Goal: Transaction & Acquisition: Purchase product/service

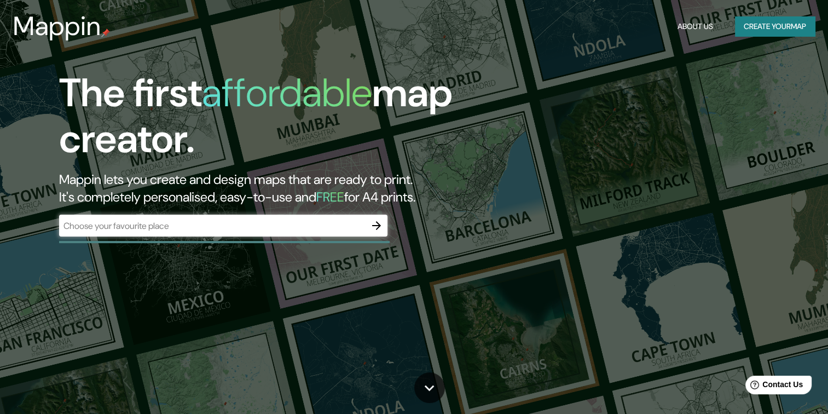
click at [125, 234] on div "​" at bounding box center [223, 225] width 328 height 22
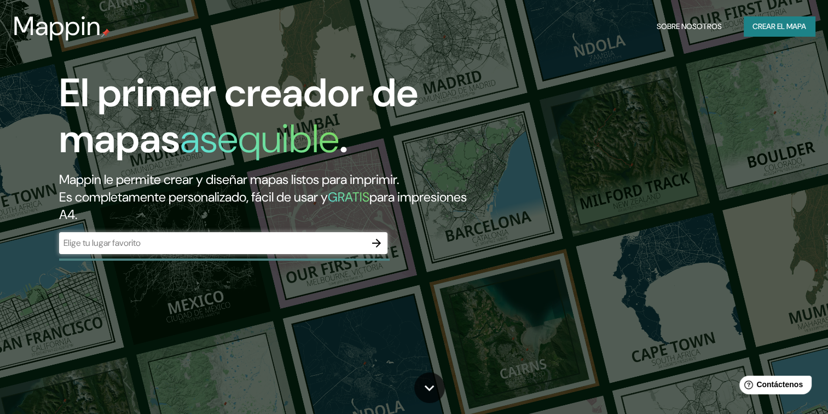
click at [363, 240] on input "text" at bounding box center [212, 242] width 306 height 13
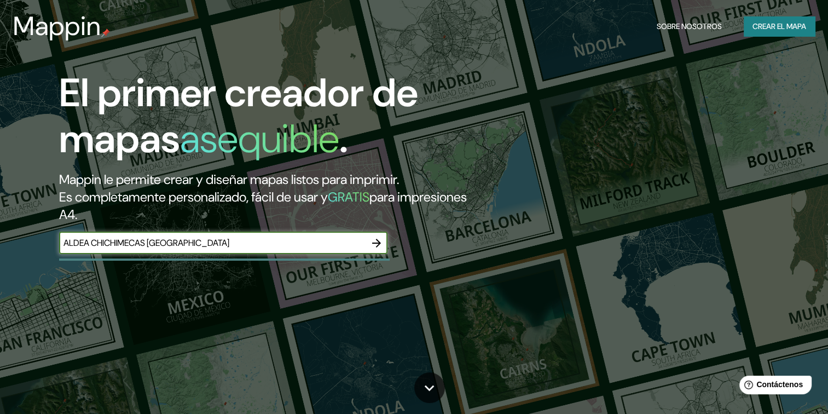
type input "ALDEA CHICHIMECAS [GEOGRAPHIC_DATA]"
click at [373, 240] on icon "button" at bounding box center [376, 242] width 13 height 13
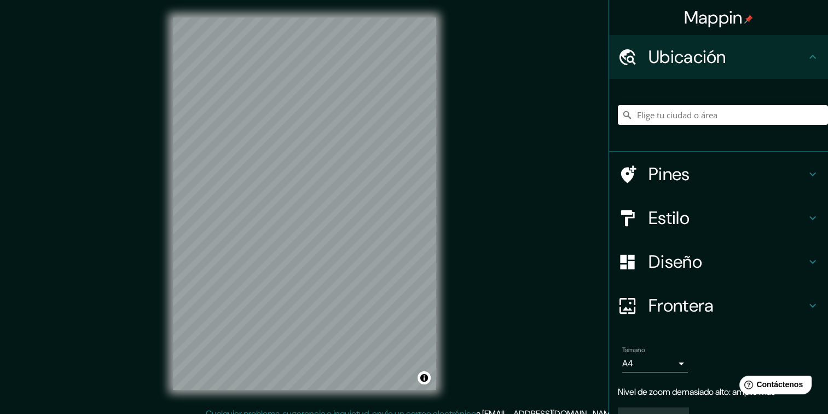
click at [450, 279] on div "© Mapbox © OpenStreetMap Improve this map" at bounding box center [304, 203] width 298 height 407
click at [801, 210] on div "Estilo" at bounding box center [718, 218] width 219 height 44
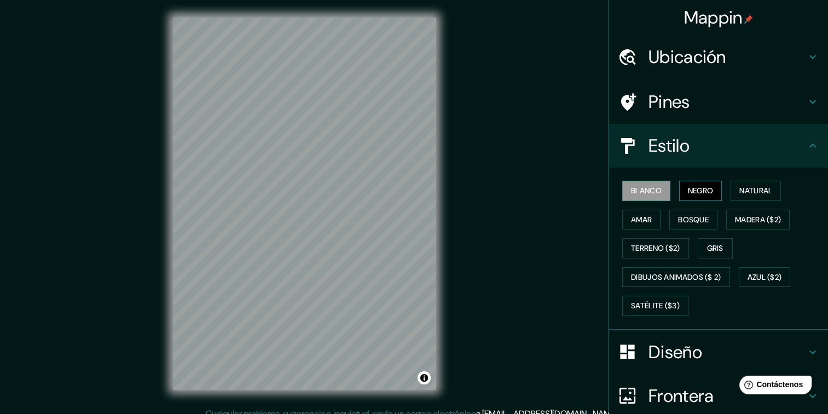
click at [688, 186] on font "Negro" at bounding box center [701, 191] width 26 height 14
click at [764, 187] on font "Natural" at bounding box center [755, 191] width 33 height 14
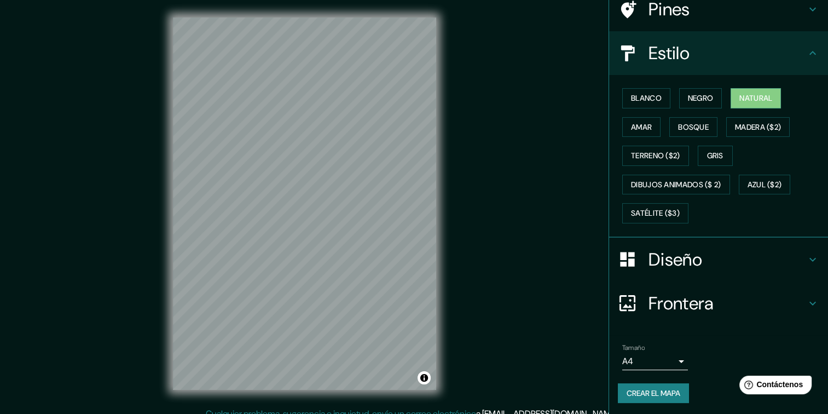
scroll to position [11, 0]
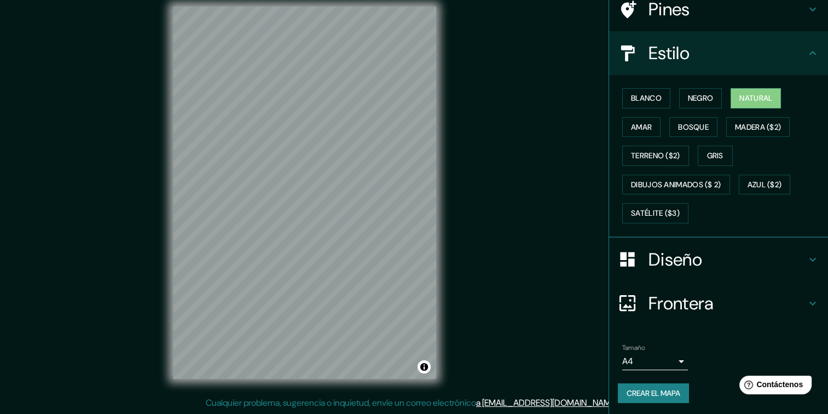
click at [794, 298] on h4 "Frontera" at bounding box center [727, 303] width 158 height 22
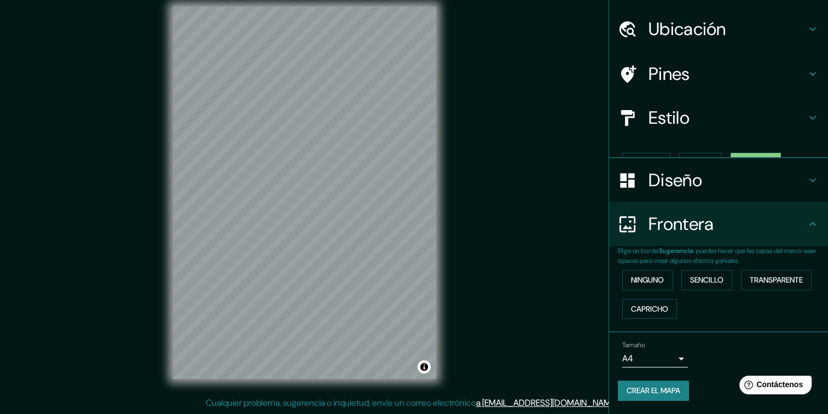
scroll to position [9, 0]
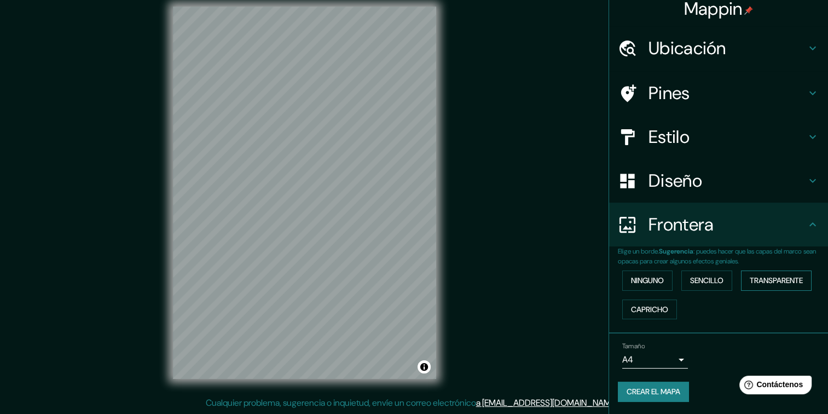
click at [774, 277] on font "Transparente" at bounding box center [776, 281] width 53 height 14
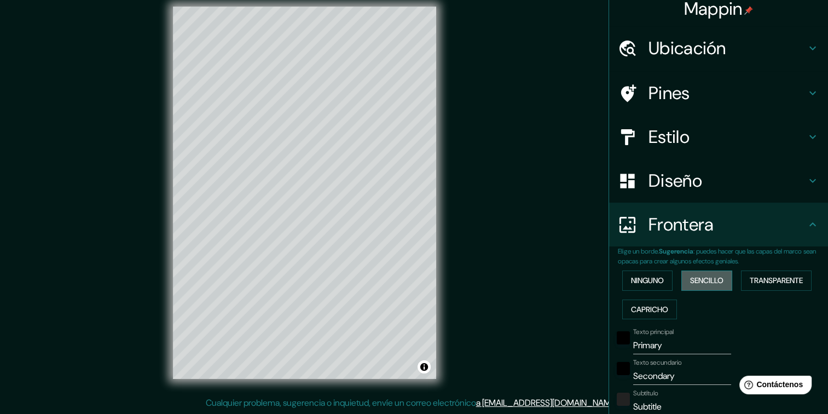
click at [709, 288] on button "Sencillo" at bounding box center [706, 280] width 51 height 20
click at [657, 306] on font "Capricho" at bounding box center [649, 310] width 37 height 14
click at [651, 279] on font "Ninguno" at bounding box center [647, 281] width 33 height 14
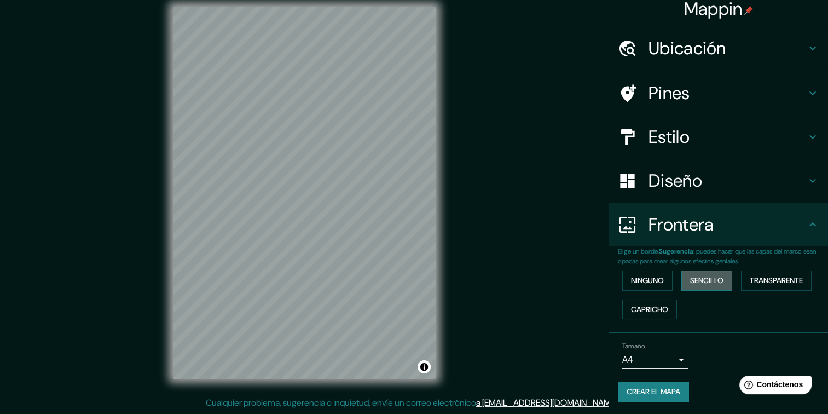
click at [705, 277] on font "Sencillo" at bounding box center [706, 281] width 33 height 14
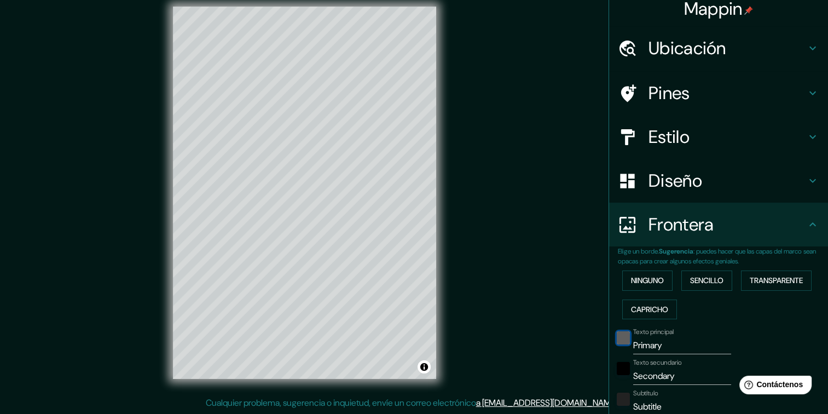
click at [617, 336] on div "negro" at bounding box center [623, 337] width 13 height 13
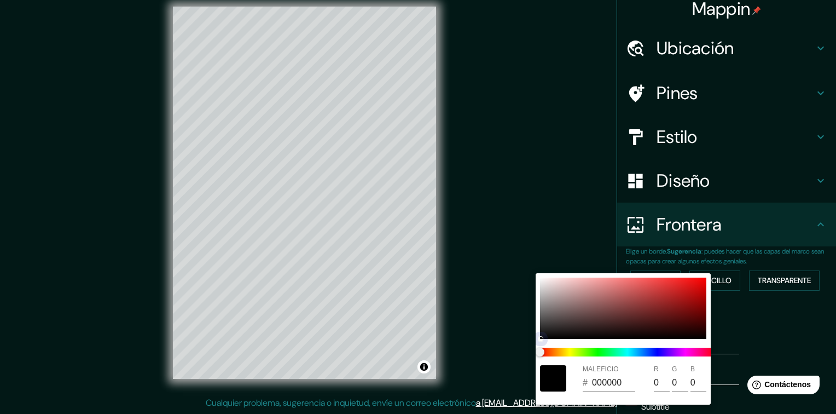
click at [556, 297] on div at bounding box center [623, 307] width 166 height 61
type input "192"
type input "38"
type input "AE9D9D"
type input "174"
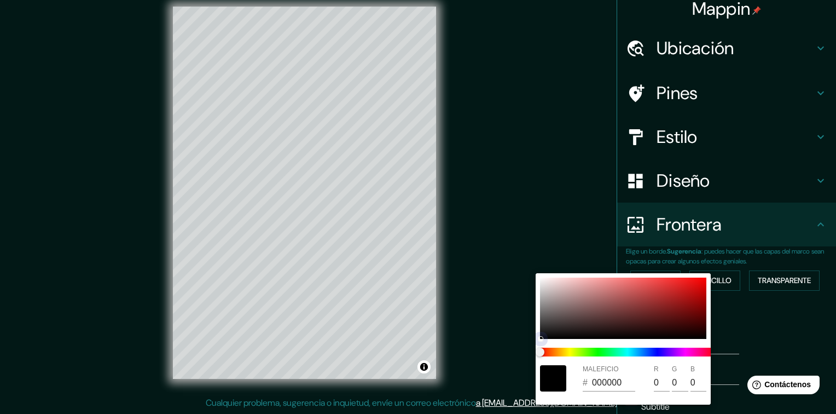
type input "157"
click at [567, 285] on div at bounding box center [623, 307] width 166 height 61
type input "192"
type input "38"
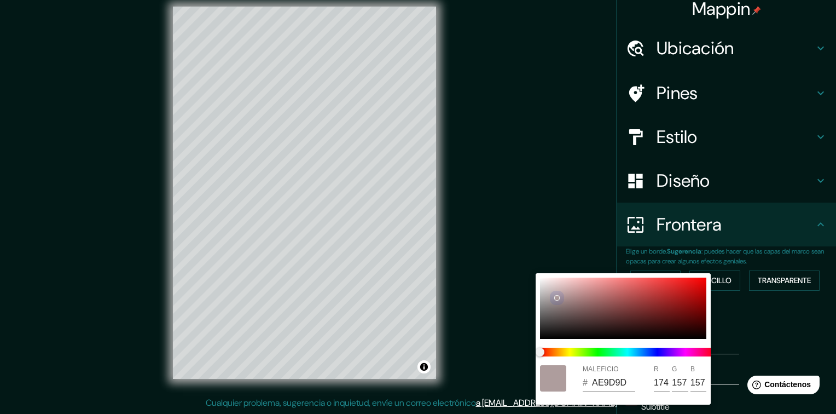
type input "DEBABA"
type input "222"
type input "186"
type input "192"
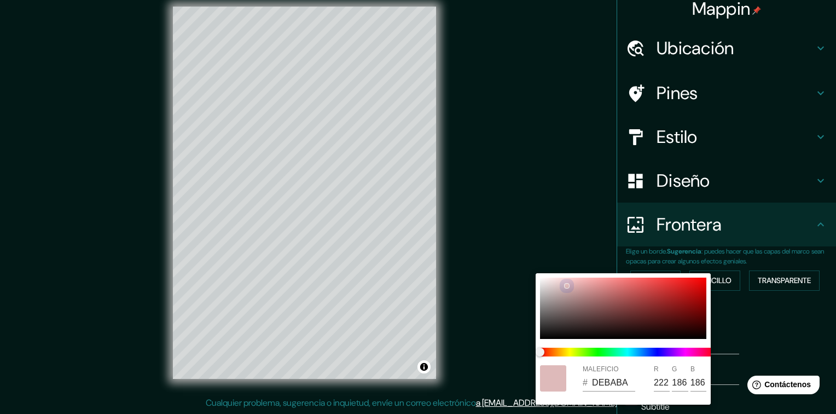
type input "38"
type input "B52828"
type input "181"
type input "40"
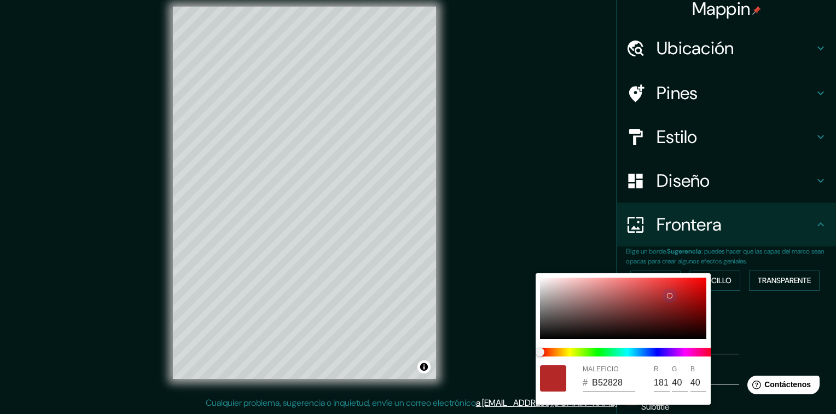
drag, startPoint x: 560, startPoint y: 291, endPoint x: 713, endPoint y: 301, distance: 153.5
click at [713, 301] on div "MALEFICIO # B52828 R 181 G 40 B 40" at bounding box center [418, 207] width 836 height 414
drag, startPoint x: 298, startPoint y: 147, endPoint x: 291, endPoint y: 222, distance: 75.3
click at [291, 222] on div at bounding box center [418, 207] width 836 height 414
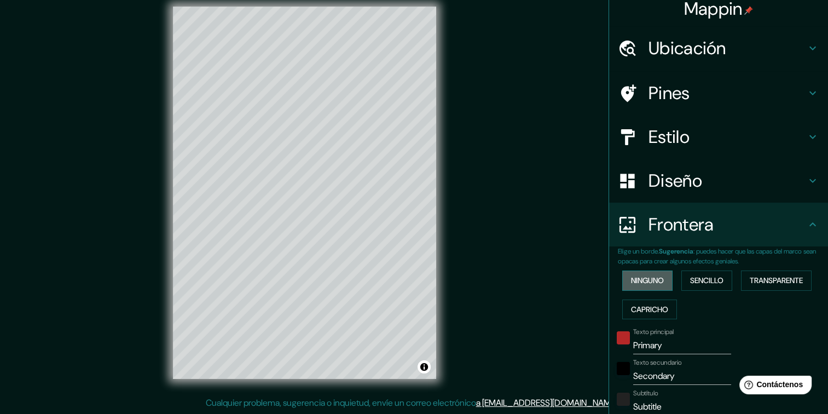
click at [648, 276] on font "Ninguno" at bounding box center [647, 281] width 33 height 14
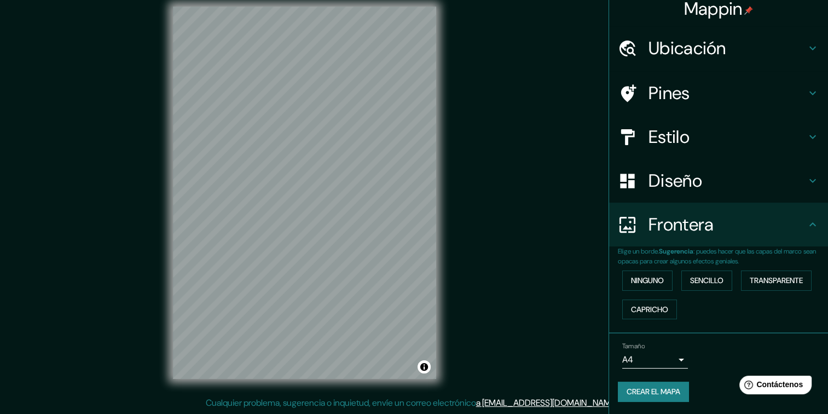
scroll to position [0, 0]
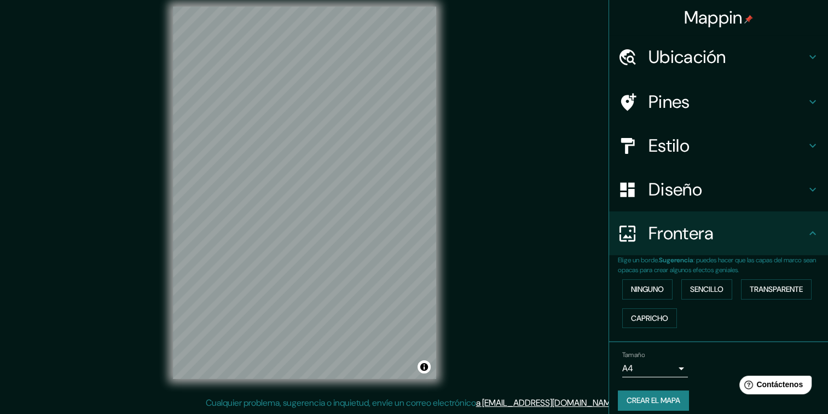
click at [683, 60] on h4 "Ubicación" at bounding box center [727, 57] width 158 height 22
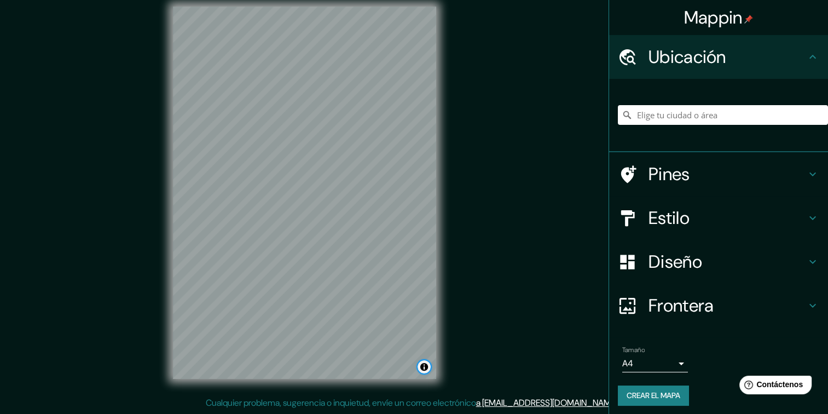
click at [425, 365] on button "Alternar atribución" at bounding box center [423, 366] width 13 height 13
click at [286, 195] on div "© Mapbox © OpenStreetMap Improve this map" at bounding box center [304, 192] width 298 height 407
click at [679, 109] on input "Elige tu ciudad o área" at bounding box center [723, 115] width 210 height 20
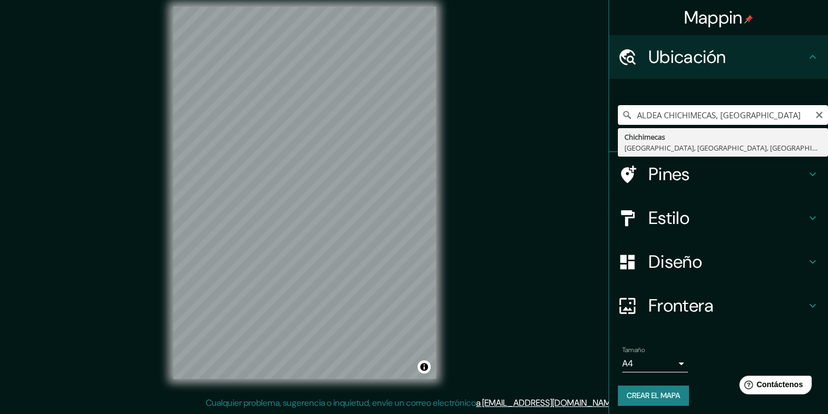
type input "Chichimecas, [GEOGRAPHIC_DATA], [GEOGRAPHIC_DATA], [GEOGRAPHIC_DATA]"
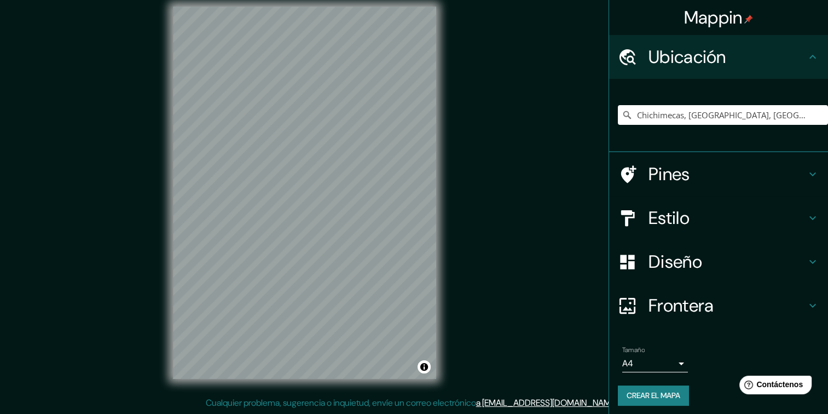
scroll to position [4, 0]
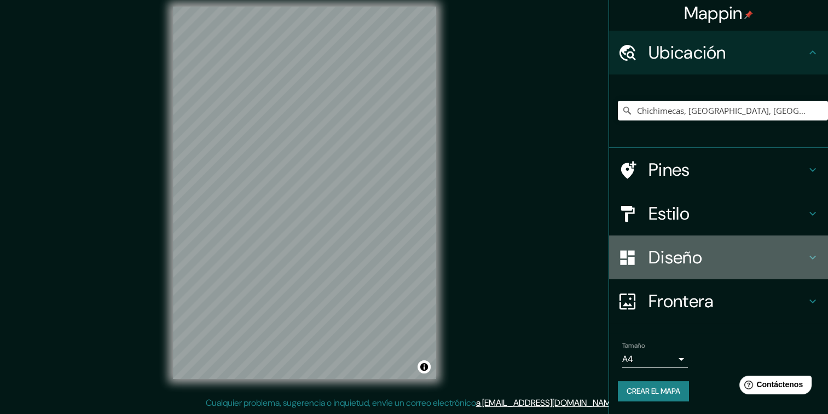
click at [705, 246] on h4 "Diseño" at bounding box center [727, 257] width 158 height 22
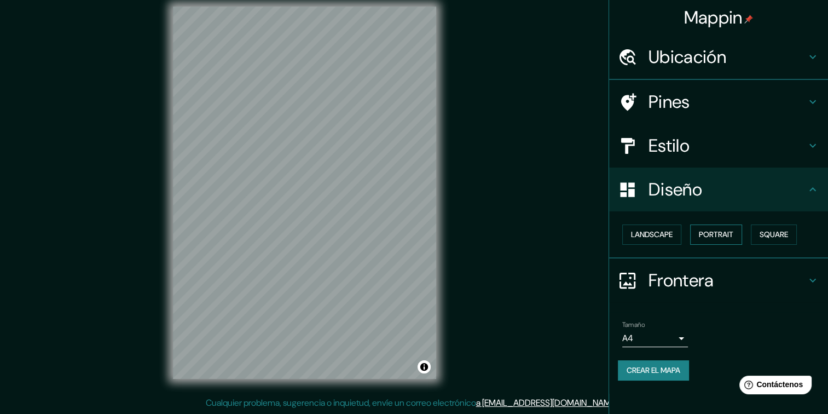
scroll to position [0, 0]
click at [713, 233] on font "Retrato" at bounding box center [700, 235] width 32 height 14
click at [760, 233] on font "Cuadrado" at bounding box center [762, 235] width 40 height 14
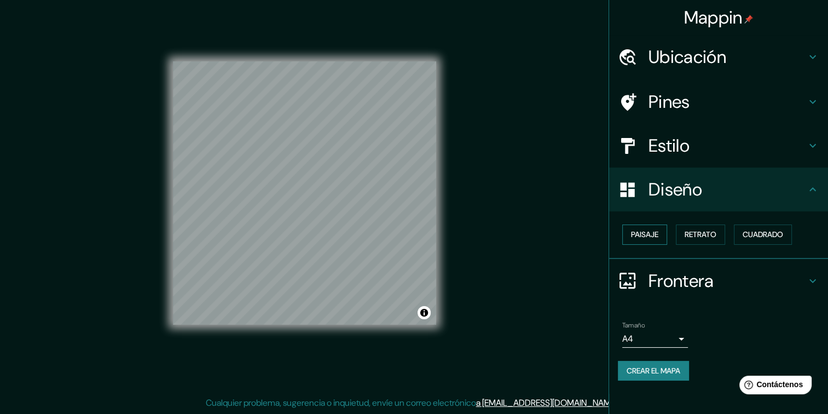
click at [641, 231] on font "Paisaje" at bounding box center [644, 235] width 27 height 14
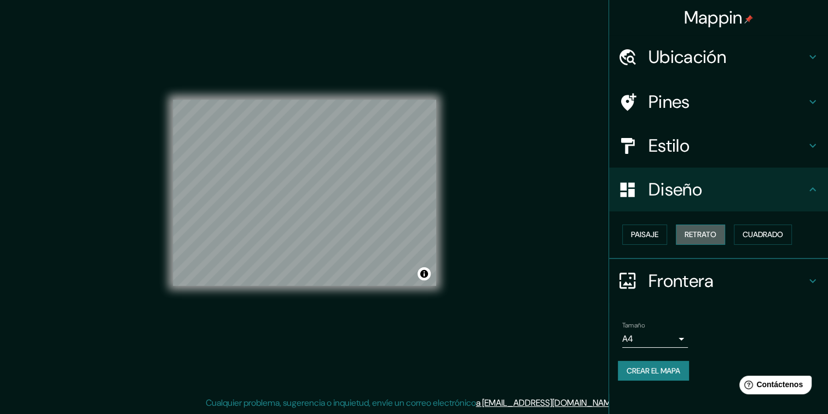
click at [713, 237] on font "Retrato" at bounding box center [700, 235] width 32 height 14
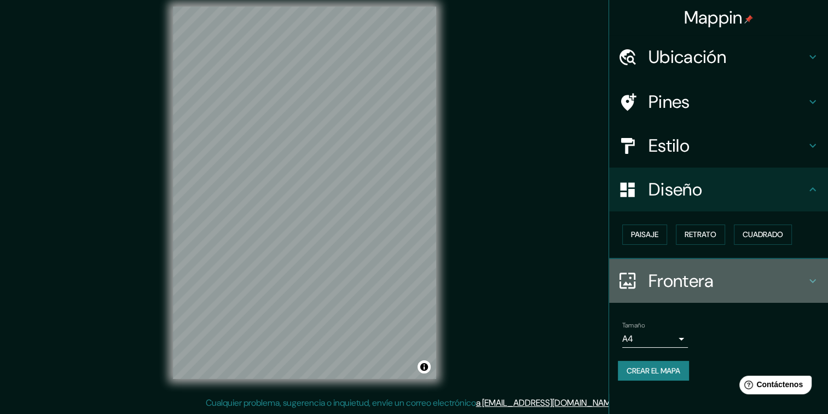
click at [742, 279] on h4 "Frontera" at bounding box center [727, 281] width 158 height 22
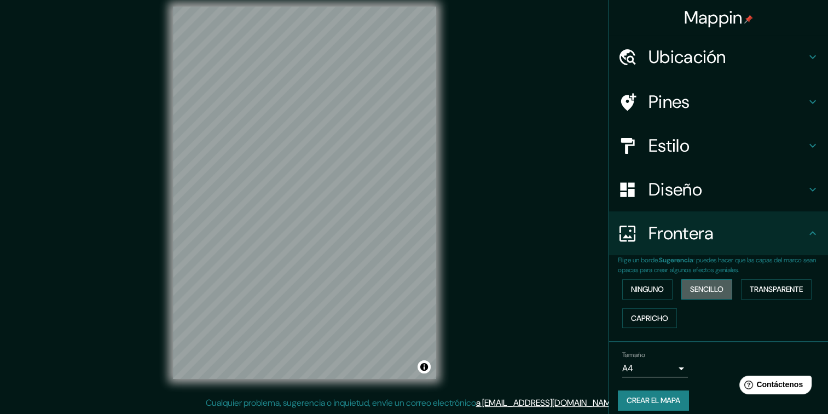
click at [708, 286] on font "Sencillo" at bounding box center [706, 289] width 33 height 14
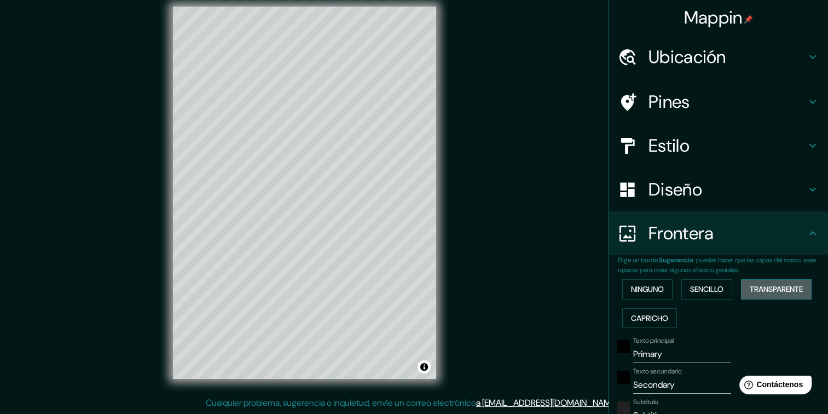
click at [777, 286] on font "Transparente" at bounding box center [776, 289] width 53 height 14
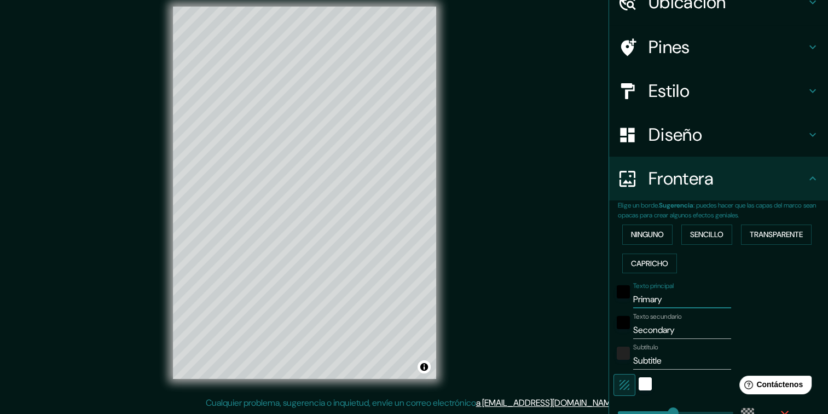
click at [659, 297] on input "Primary" at bounding box center [682, 300] width 98 height 18
type input "CH"
type input "231"
type input "38"
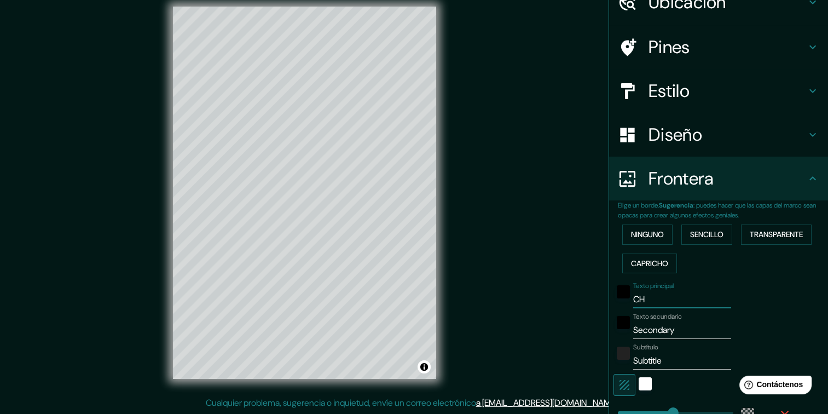
type input "CHI"
type input "231"
type input "38"
type input "CHIC"
type input "231"
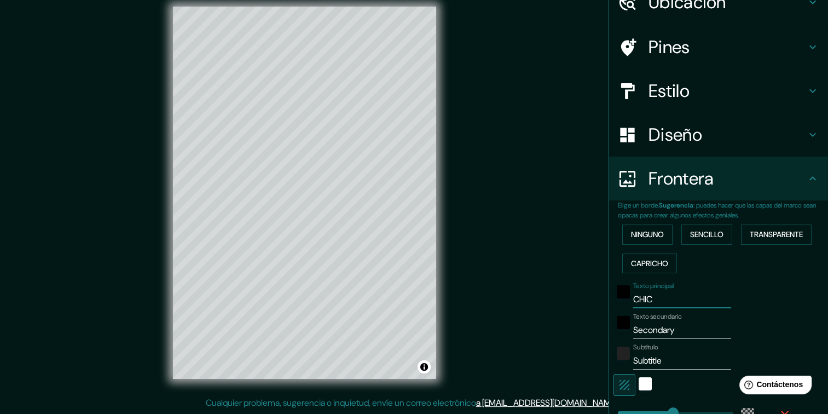
type input "38"
type input "CHICHI"
type input "231"
type input "38"
type input "CHICHIME"
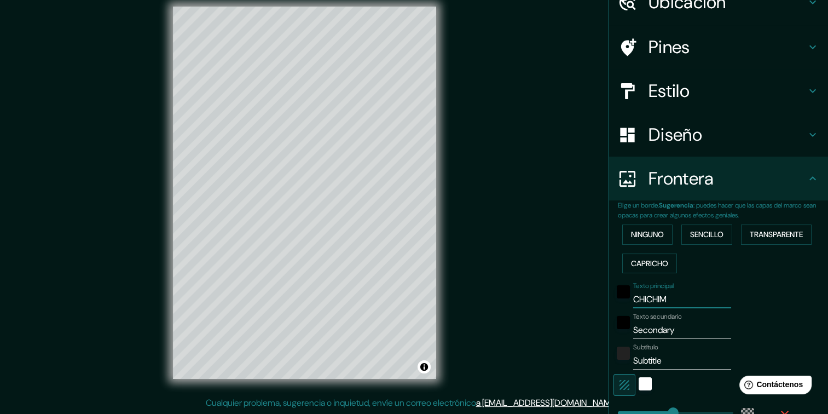
type input "231"
type input "38"
type input "CHICHIMECA"
type input "231"
type input "38"
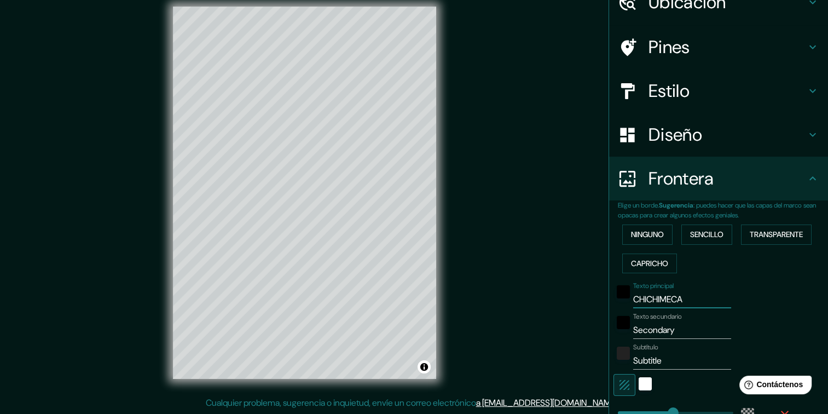
type input "CHICHIMECAS"
type input "231"
type input "38"
type input "CHICHIMECAS"
click at [654, 332] on input "Secondary" at bounding box center [682, 330] width 98 height 18
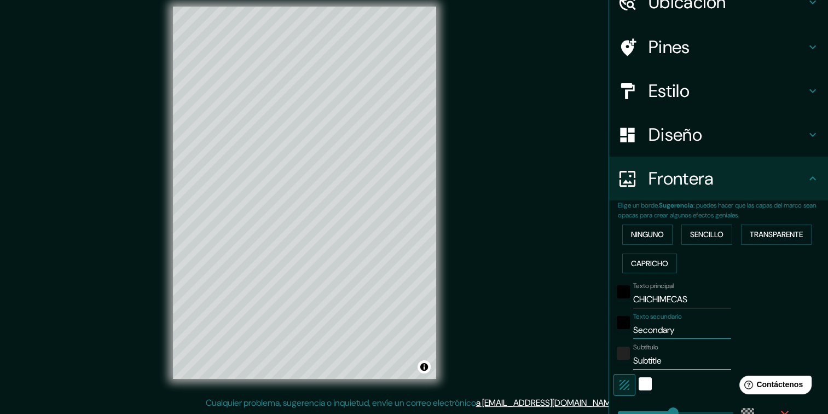
click at [654, 332] on input "Secondary" at bounding box center [682, 330] width 98 height 18
type input "231"
type input "38"
type input "ALD"
type input "231"
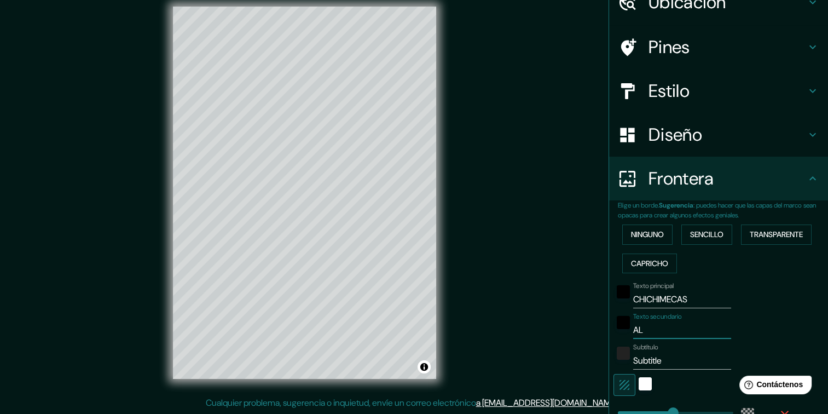
type input "38"
type input "ALDEA"
type input "231"
type input "38"
type input "ALDEA"
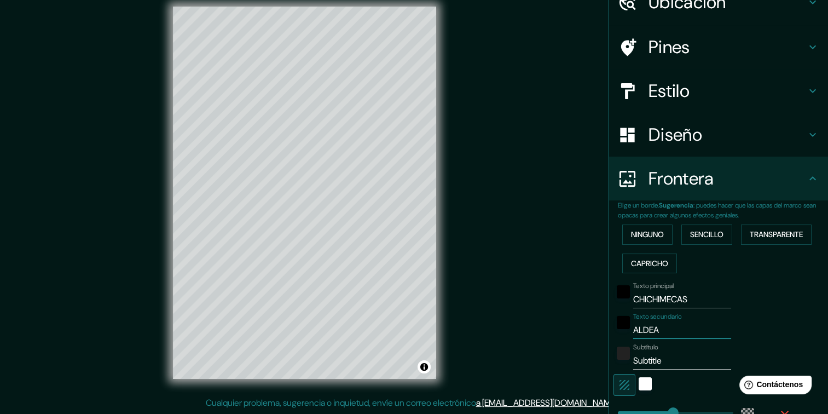
click at [654, 361] on input "Subtitle" at bounding box center [682, 361] width 98 height 18
type input "231"
type input "38"
click at [738, 341] on div "Texto principal CHICHIMECAS Texto secundario ALDEA Subtítulo Agregar capa de ma…" at bounding box center [705, 377] width 175 height 200
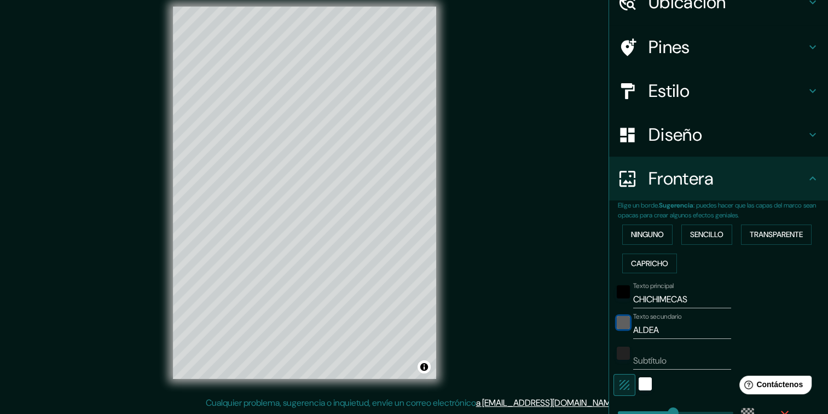
click at [618, 316] on div "negro" at bounding box center [623, 322] width 13 height 13
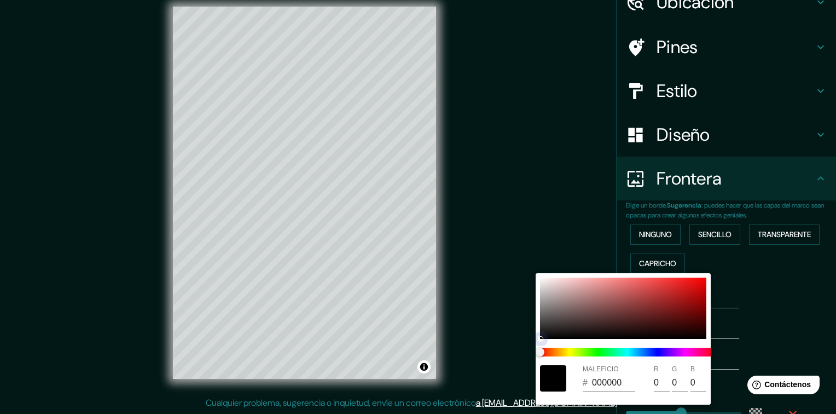
click at [702, 288] on div at bounding box center [623, 307] width 166 height 61
type input "231"
type input "38"
type input "D50404"
type input "213"
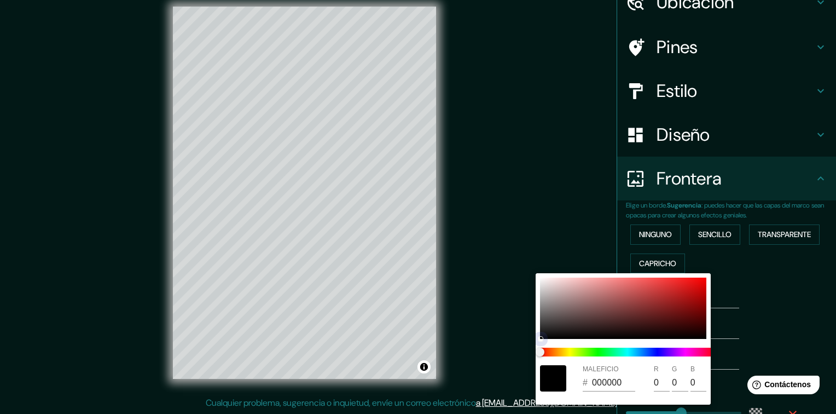
type input "4"
click at [763, 293] on div at bounding box center [418, 207] width 836 height 414
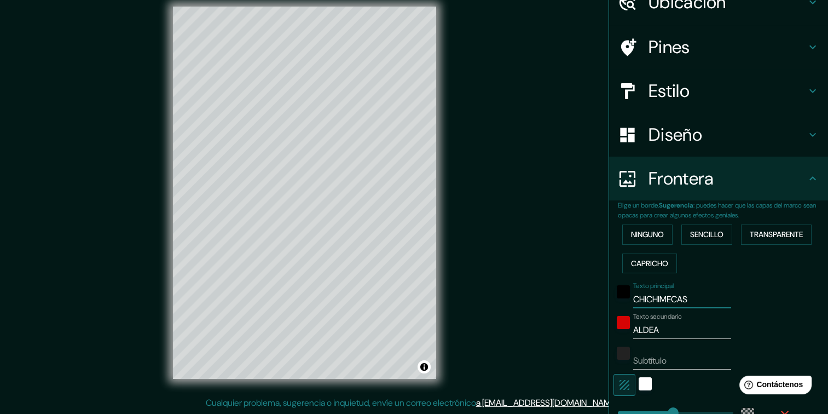
click at [649, 300] on input "CHICHIMECAS" at bounding box center [682, 300] width 98 height 18
click at [617, 291] on div "negro" at bounding box center [623, 291] width 13 height 13
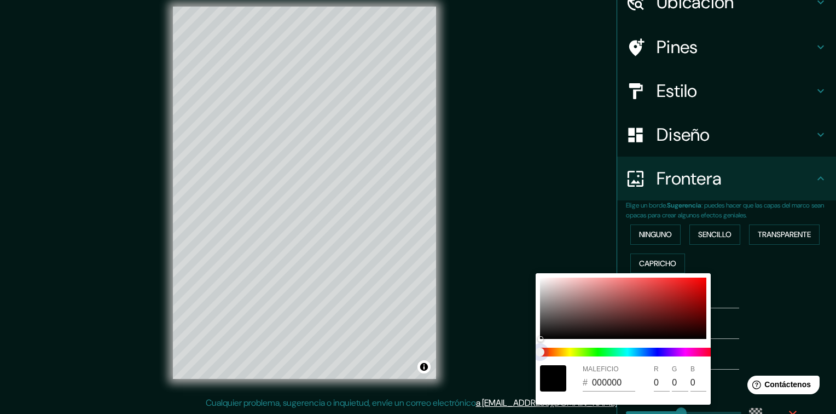
click at [560, 355] on span at bounding box center [627, 351] width 175 height 9
type input "231"
type input "38"
type input "231"
type input "38"
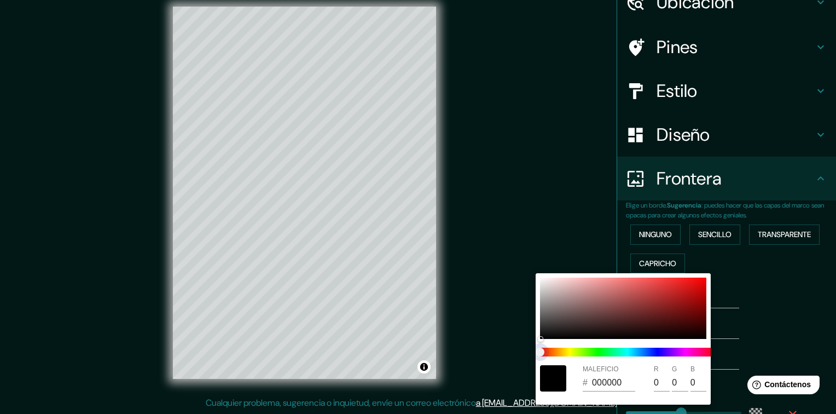
type input "231"
type input "38"
click at [559, 352] on span at bounding box center [627, 351] width 175 height 9
type input "231"
type input "38"
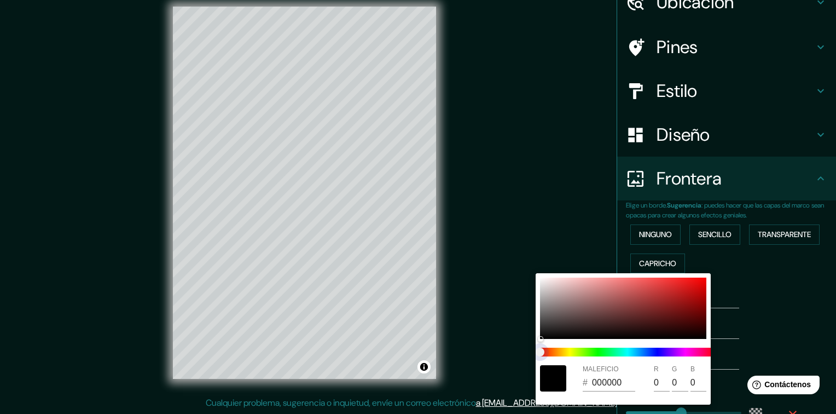
click at [566, 350] on span at bounding box center [627, 351] width 175 height 9
click at [560, 349] on span at bounding box center [627, 351] width 175 height 9
type input "231"
type input "38"
click at [556, 352] on span at bounding box center [627, 351] width 175 height 9
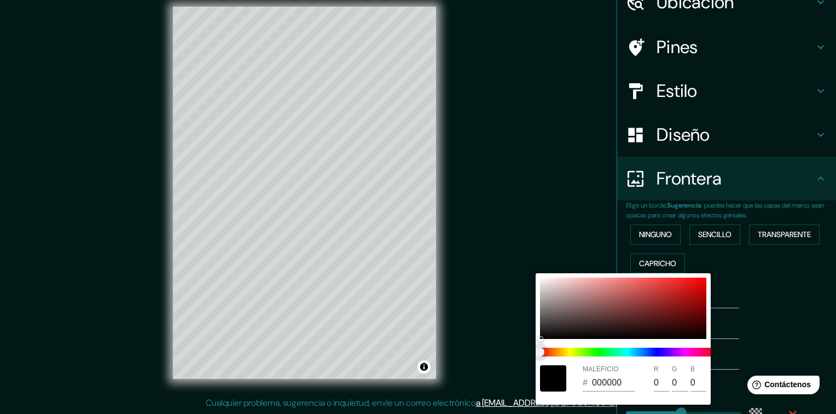
type input "231"
type input "38"
type input "231"
type input "38"
type input "322020"
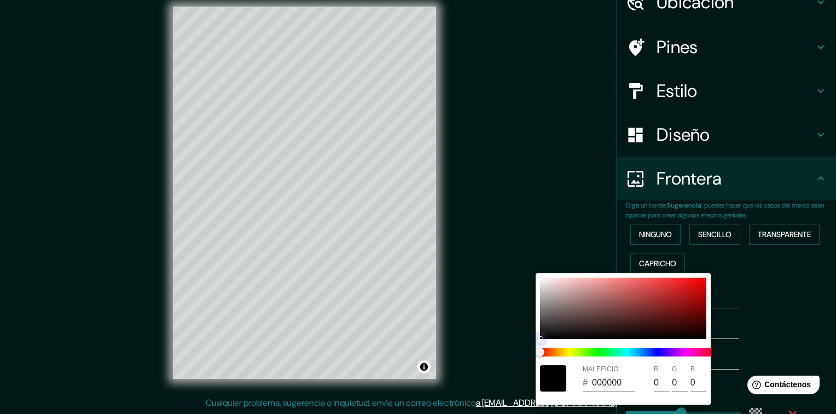
type input "50"
type input "32"
drag, startPoint x: 600, startPoint y: 326, endPoint x: 719, endPoint y: 293, distance: 123.8
click at [719, 293] on div "MALEFICIO # 322020 R 50 G 32 B 32" at bounding box center [418, 207] width 836 height 414
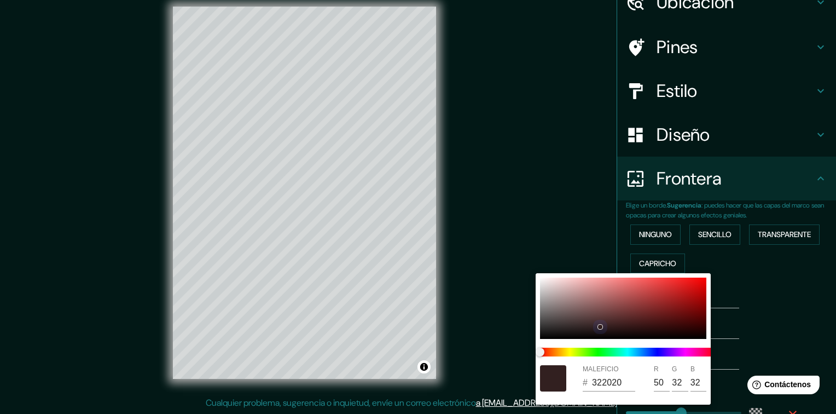
click at [686, 294] on div at bounding box center [623, 307] width 166 height 61
type input "231"
type input "38"
type input "BA1616"
type input "186"
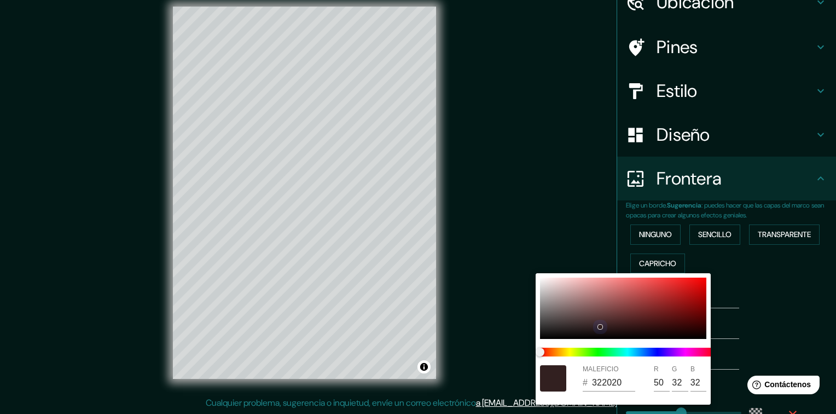
type input "22"
click at [556, 374] on div at bounding box center [553, 378] width 26 height 26
click at [544, 351] on span "Control deslizante de color" at bounding box center [540, 351] width 9 height 9
type input "231"
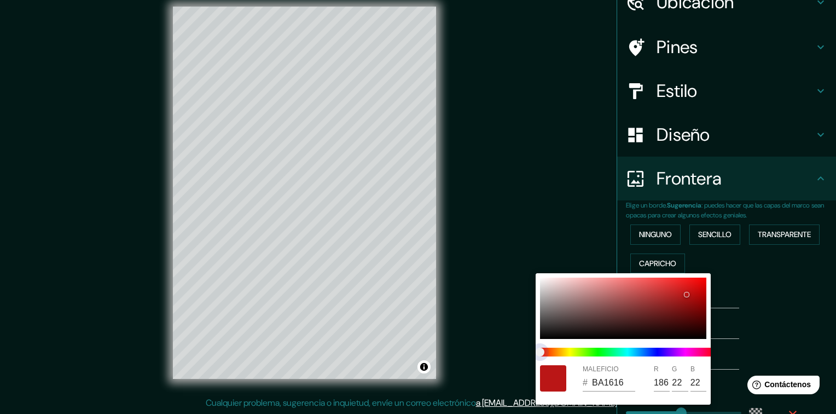
type input "38"
type input "BA5816"
type input "88"
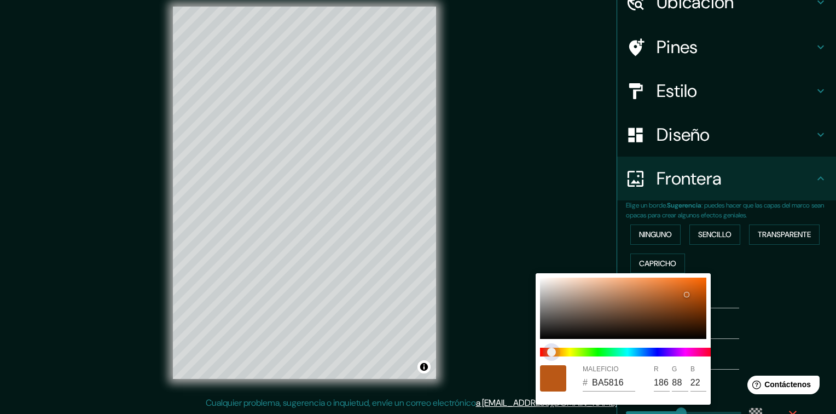
click at [556, 349] on span "Control deslizante de color" at bounding box center [551, 351] width 9 height 9
type input "231"
type input "38"
type input "BA9116"
type input "145"
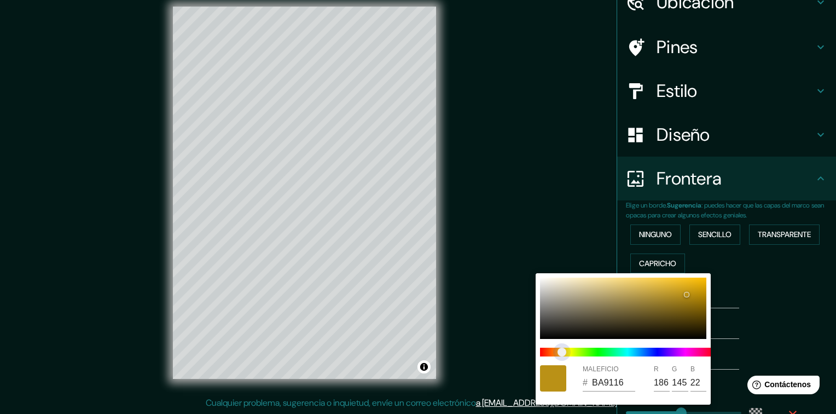
click at [559, 351] on span "Control deslizante de color" at bounding box center [561, 351] width 9 height 9
type input "231"
type input "38"
type input "BA8116"
type input "129"
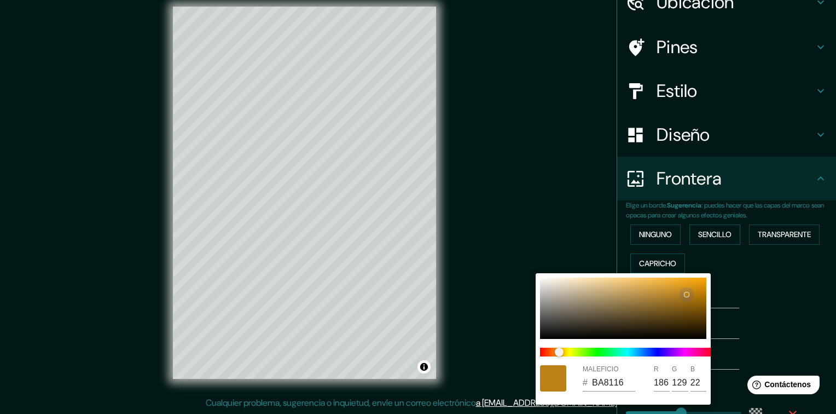
click at [672, 292] on div at bounding box center [623, 307] width 166 height 61
type input "231"
type input "38"
type input "C38D28"
type input "195"
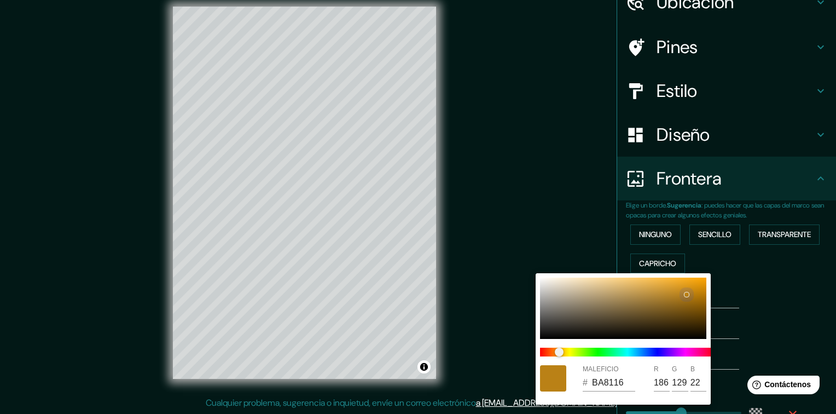
type input "141"
type input "40"
type input "231"
type input "38"
type input "906411"
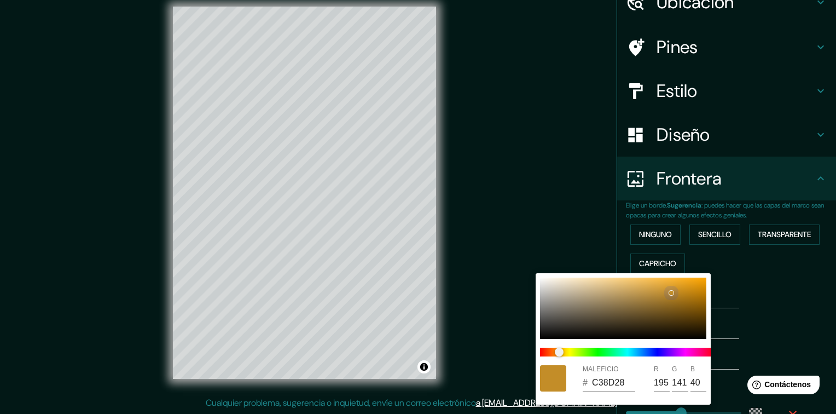
type input "144"
type input "100"
type input "17"
type input "231"
type input "38"
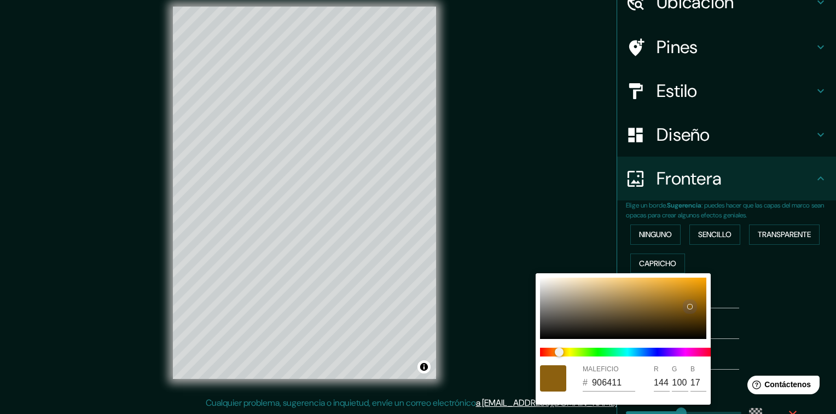
type input "875C0D"
type input "135"
type input "92"
type input "13"
type input "231"
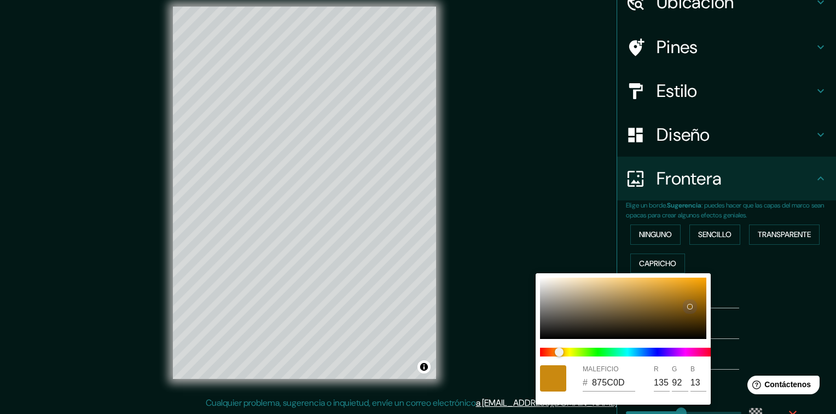
type input "38"
type input "E1970F"
type input "225"
type input "151"
type input "15"
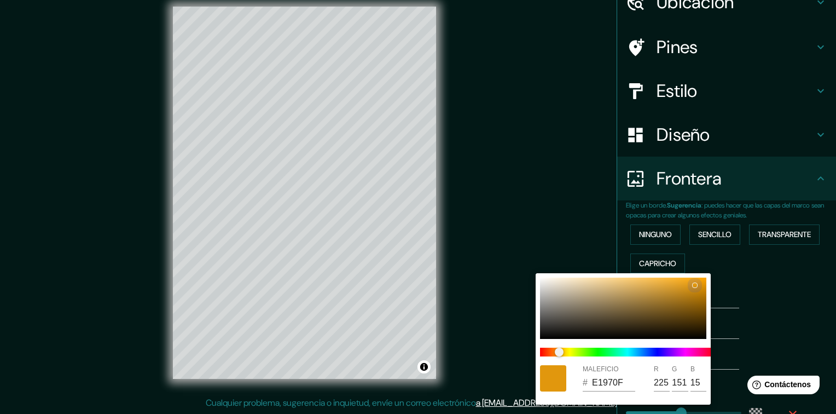
type input "231"
type input "38"
type input "E89805"
type input "232"
type input "152"
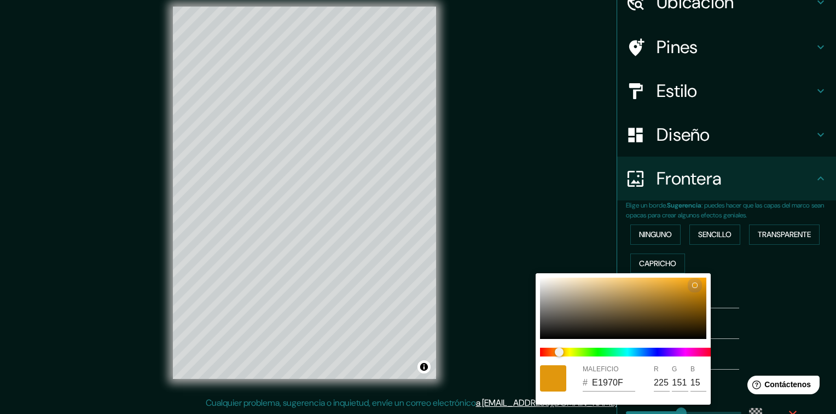
type input "5"
type input "231"
type input "38"
type input "F19E06"
type input "241"
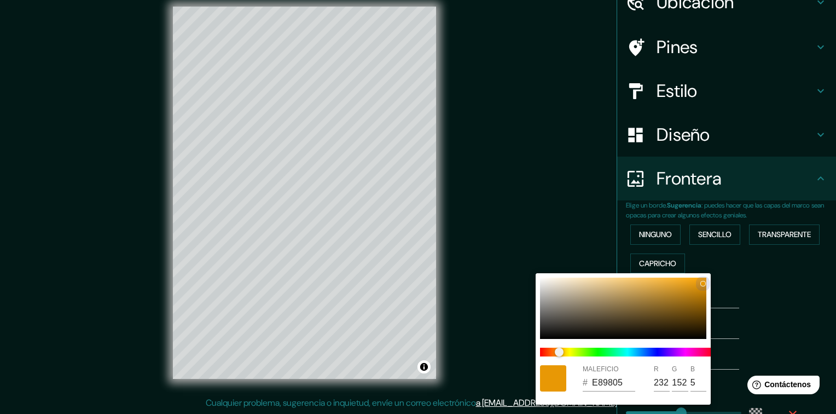
type input "158"
type input "6"
type input "231"
type input "38"
type input "EC9C08"
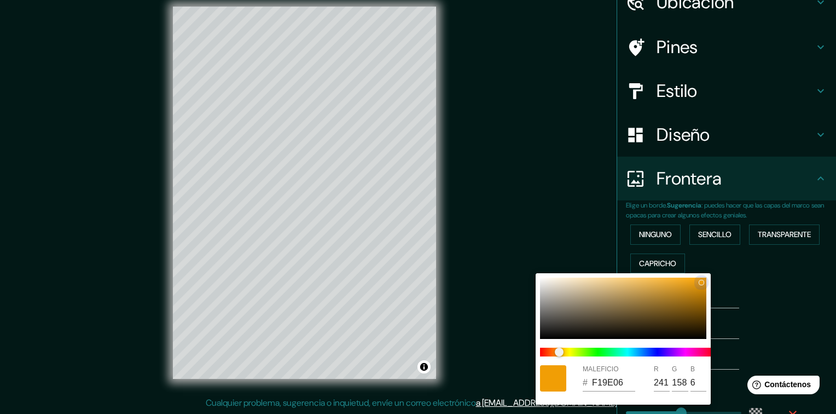
type input "236"
type input "156"
type input "8"
drag, startPoint x: 680, startPoint y: 291, endPoint x: 700, endPoint y: 282, distance: 22.3
click at [700, 282] on div at bounding box center [623, 307] width 166 height 61
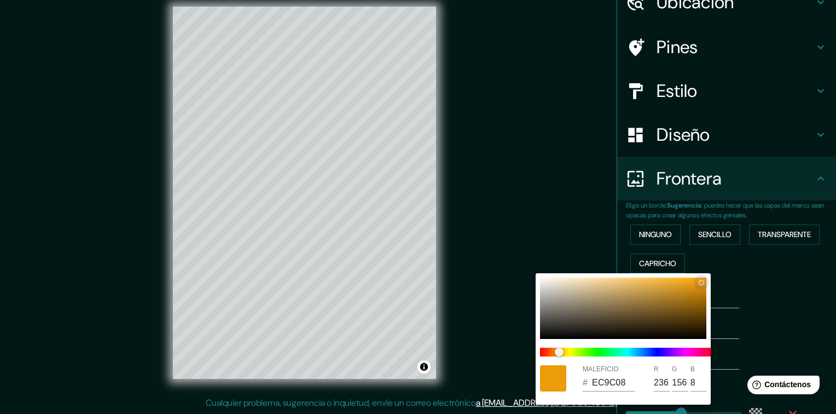
type input "231"
type input "38"
click at [736, 306] on div at bounding box center [418, 207] width 836 height 414
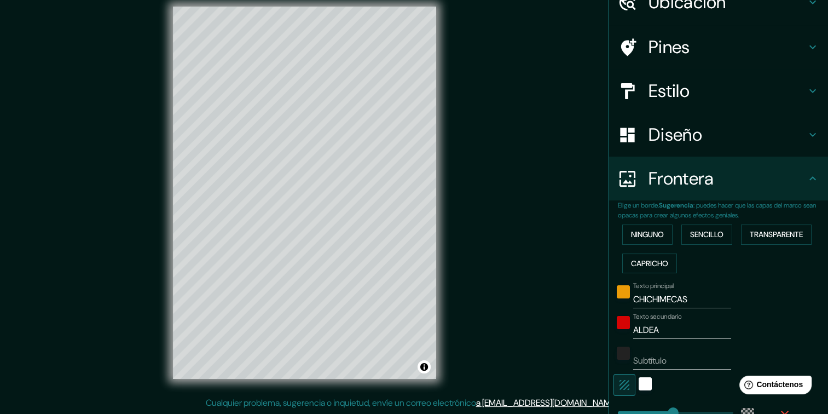
click at [621, 323] on div at bounding box center [623, 325] width 20 height 26
click at [621, 325] on div at bounding box center [623, 325] width 20 height 26
click at [617, 323] on div "color-D50404" at bounding box center [623, 322] width 13 height 13
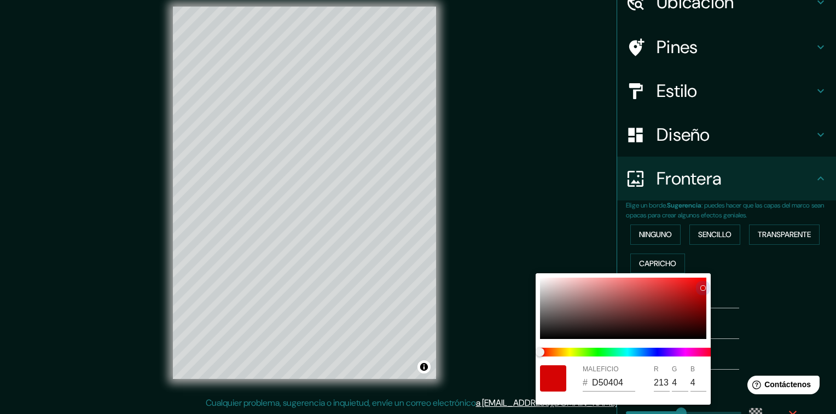
type input "231"
type input "38"
type input "0B0B0B"
type input "11"
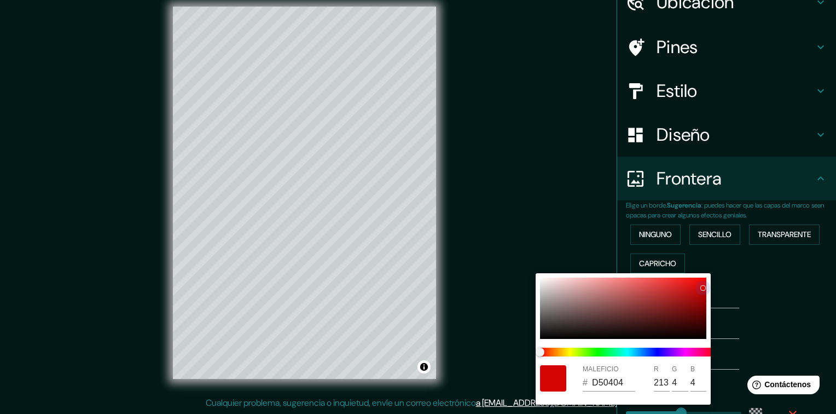
type input "11"
drag, startPoint x: 550, startPoint y: 329, endPoint x: 539, endPoint y: 336, distance: 12.6
click at [540, 336] on div at bounding box center [623, 307] width 166 height 61
type input "231"
click at [783, 277] on div at bounding box center [418, 207] width 836 height 414
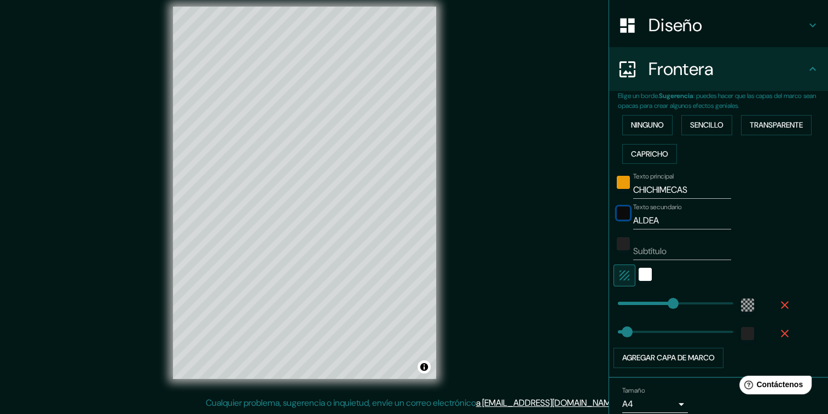
scroll to position [207, 0]
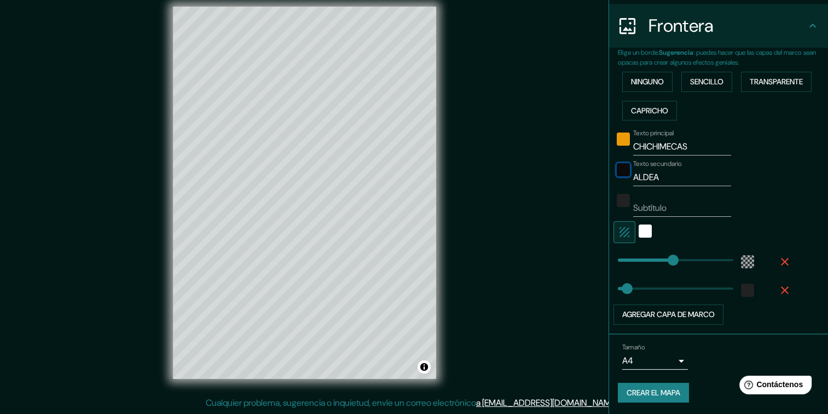
type input "38"
click at [617, 143] on div "color-EC9C08" at bounding box center [623, 138] width 13 height 13
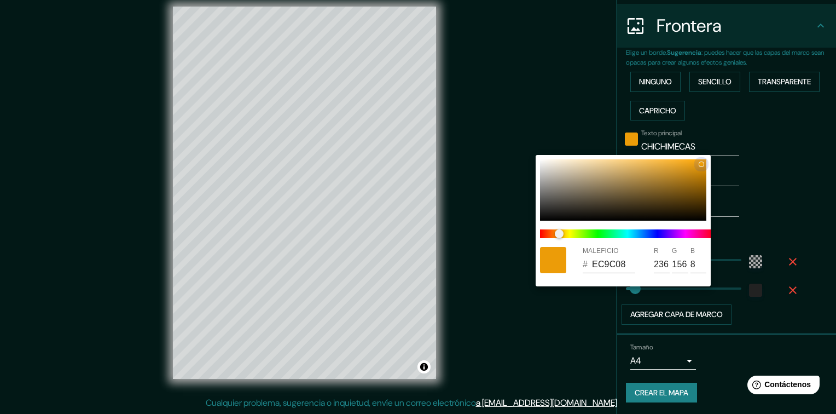
click at [545, 214] on div at bounding box center [623, 189] width 166 height 61
type input "231"
type input "38"
type input "191918"
type input "25"
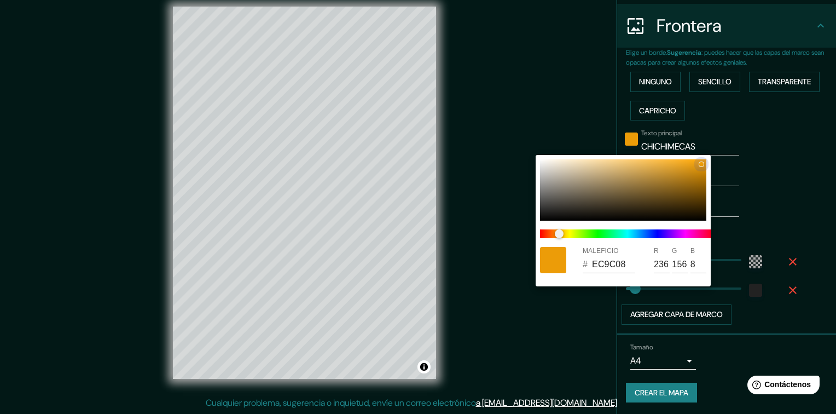
type input "25"
type input "24"
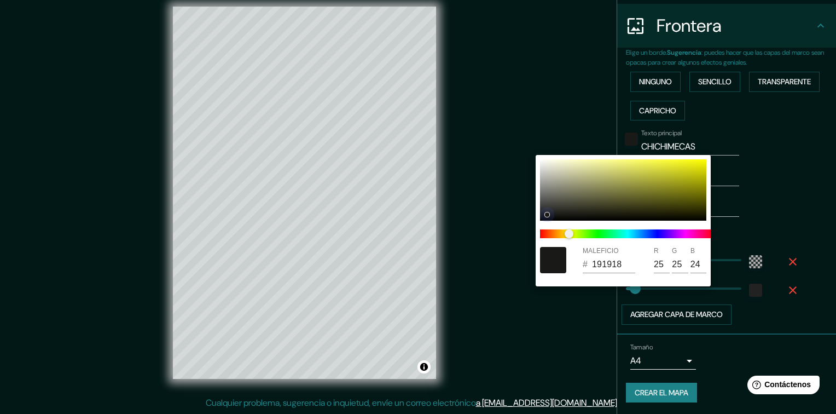
type input "231"
type input "38"
type input "141414"
type input "20"
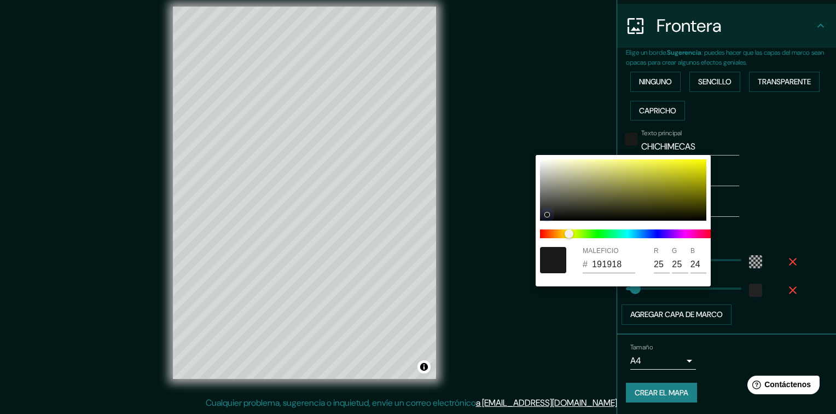
type input "20"
drag, startPoint x: 545, startPoint y: 214, endPoint x: 538, endPoint y: 216, distance: 6.9
click at [545, 216] on div at bounding box center [547, 214] width 4 height 4
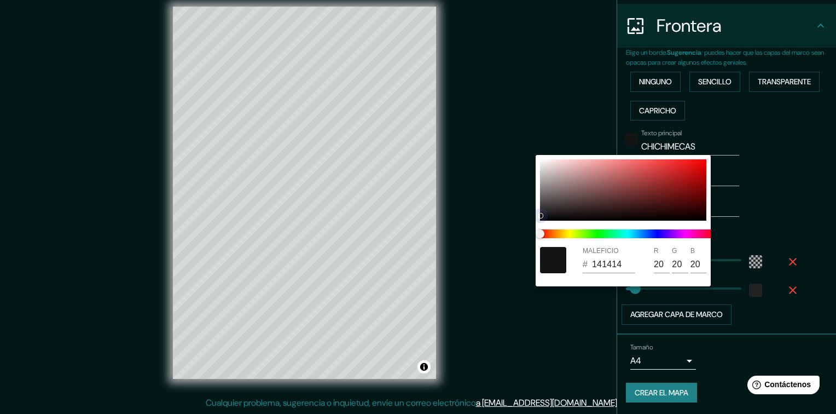
type input "231"
type input "38"
click at [322, 158] on div at bounding box center [418, 207] width 836 height 414
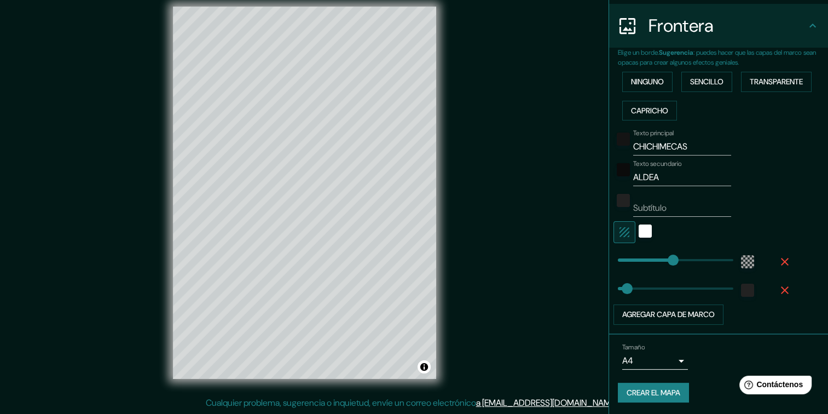
scroll to position [98, 0]
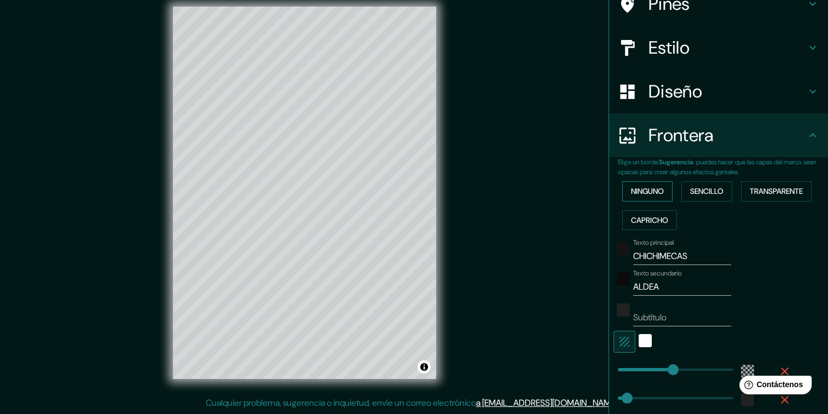
click at [622, 189] on button "Ninguno" at bounding box center [647, 191] width 50 height 20
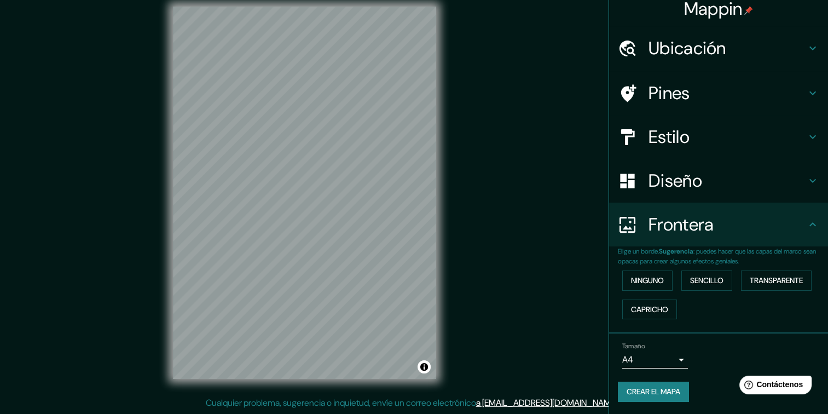
scroll to position [0, 0]
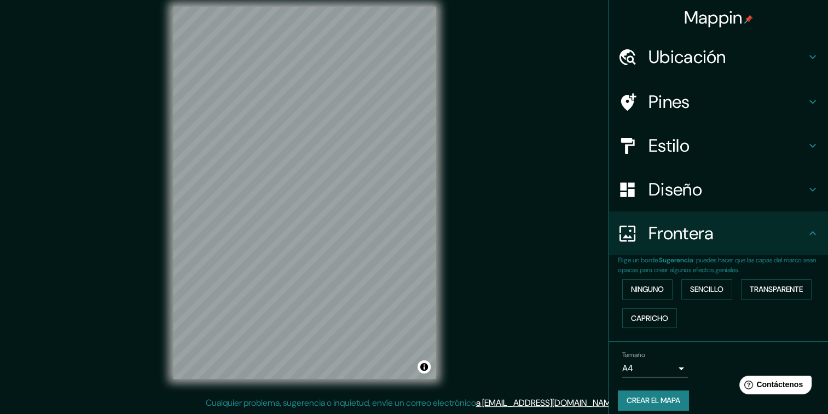
click at [711, 142] on h4 "Estilo" at bounding box center [727, 146] width 158 height 22
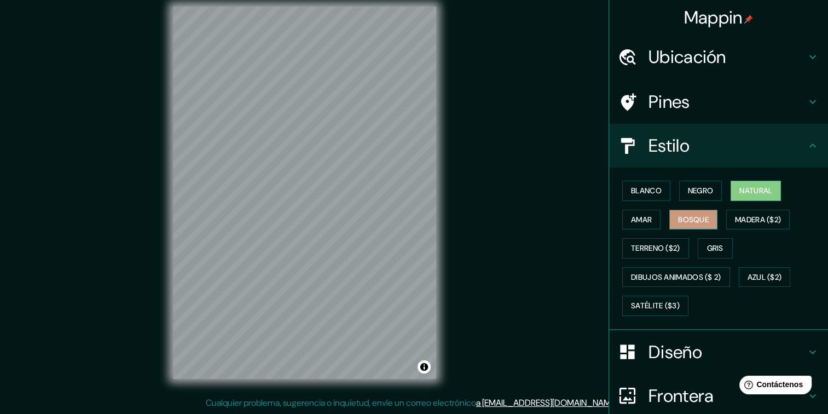
click at [687, 216] on font "Bosque" at bounding box center [693, 220] width 31 height 14
click at [632, 218] on font "Amar" at bounding box center [641, 220] width 21 height 14
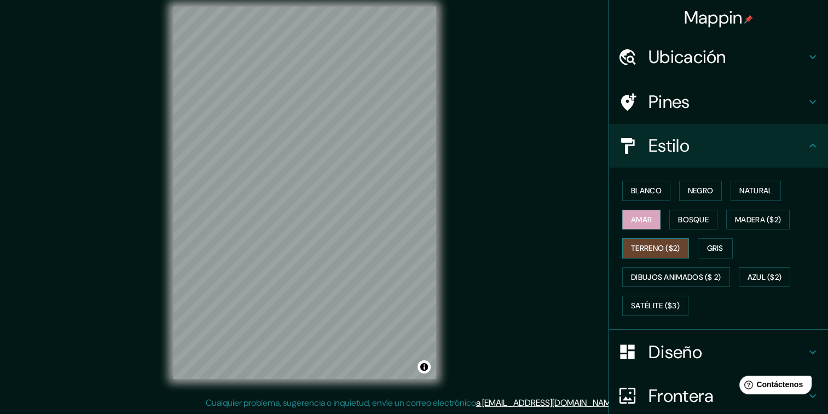
click at [657, 251] on font "Terreno ($2)" at bounding box center [655, 248] width 49 height 14
click at [707, 247] on font "Gris" at bounding box center [715, 248] width 16 height 14
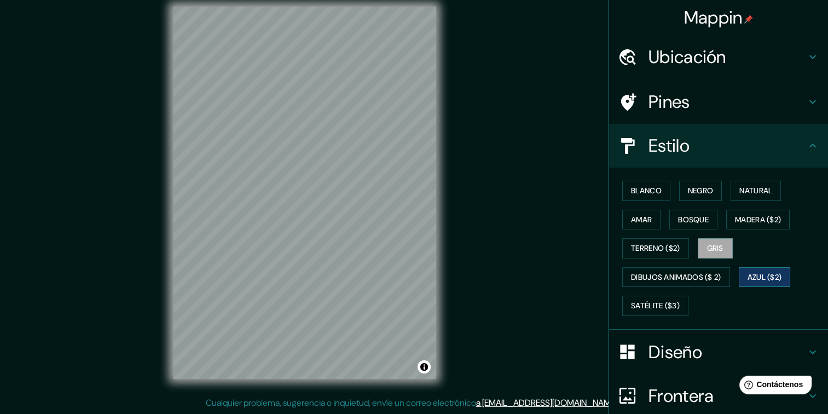
click at [755, 267] on button "Azul ($2)" at bounding box center [765, 277] width 52 height 20
click at [758, 188] on font "Natural" at bounding box center [755, 191] width 33 height 14
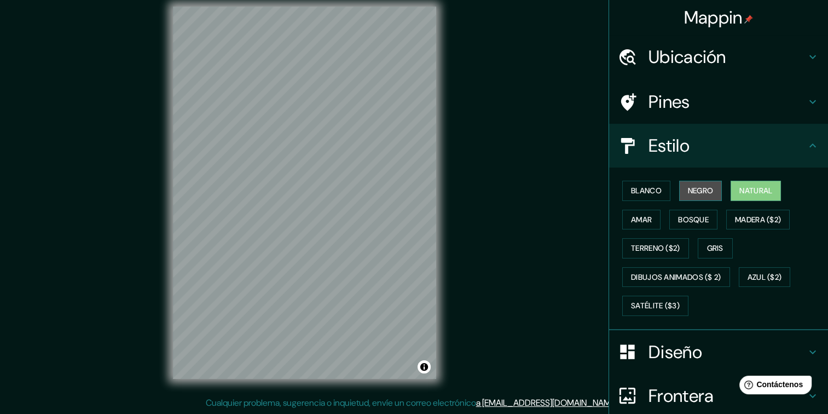
click at [679, 187] on button "Negro" at bounding box center [700, 191] width 43 height 20
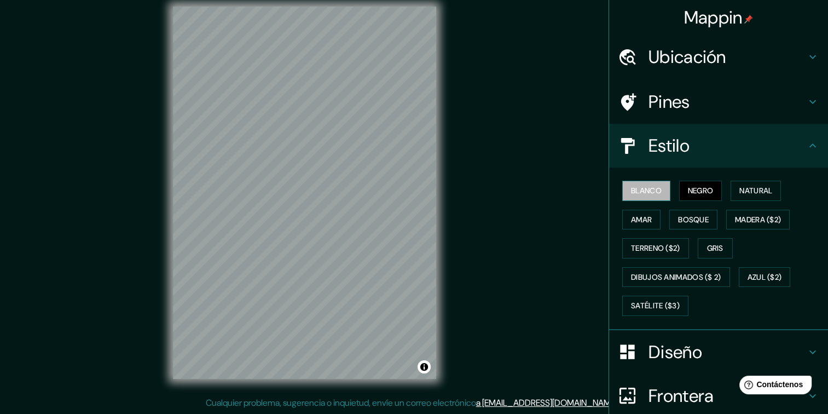
click at [632, 184] on font "Blanco" at bounding box center [646, 191] width 31 height 14
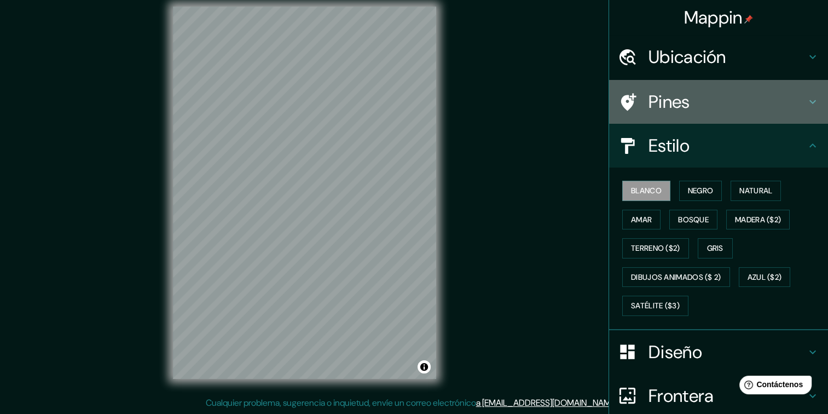
click at [674, 97] on h4 "Pines" at bounding box center [727, 102] width 158 height 22
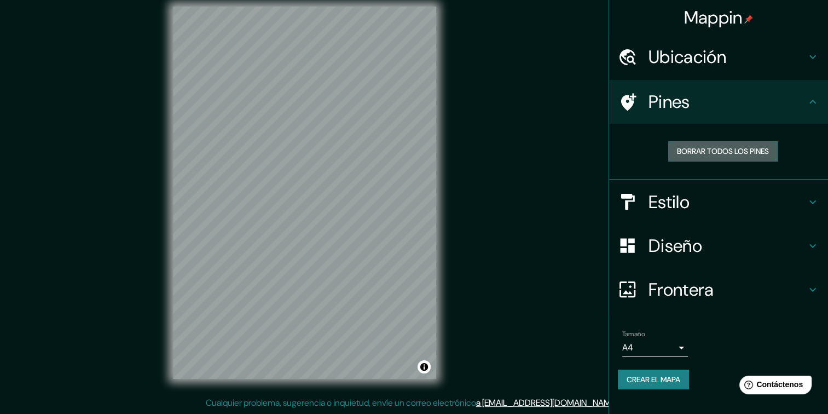
click at [718, 155] on font "Borrar todos los pines" at bounding box center [723, 151] width 92 height 14
click at [716, 300] on div "Frontera" at bounding box center [718, 290] width 219 height 44
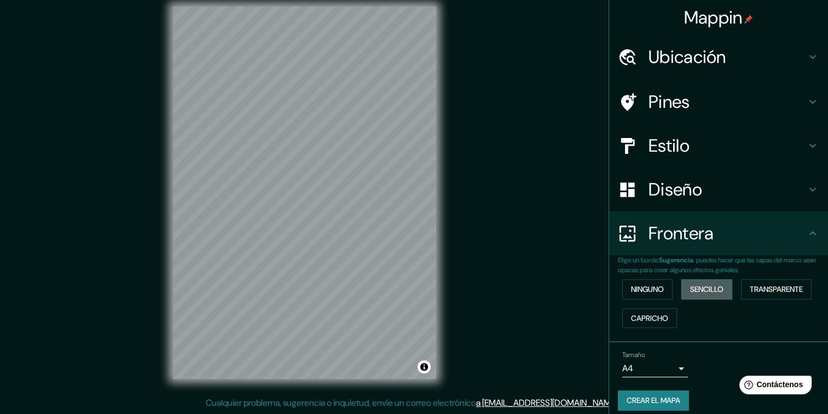
click at [709, 289] on font "Sencillo" at bounding box center [706, 289] width 33 height 14
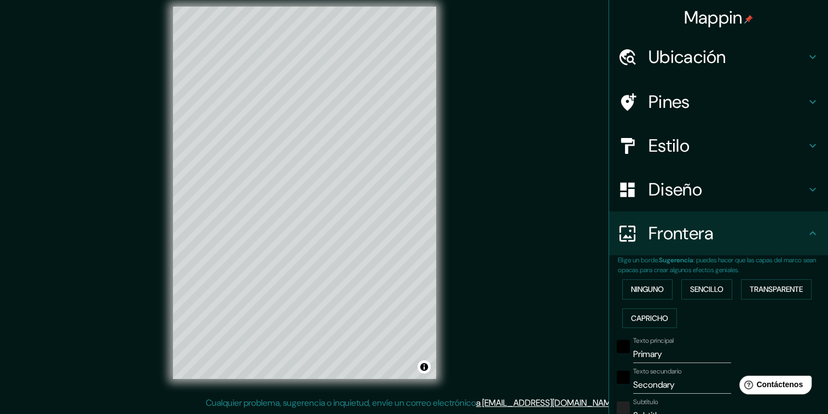
scroll to position [109, 0]
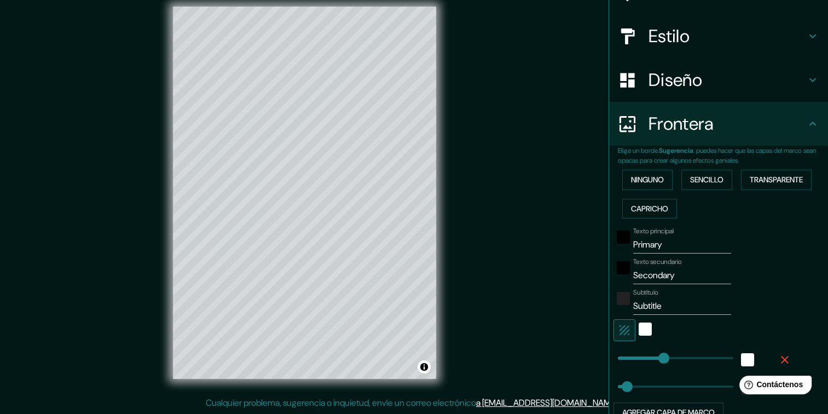
click at [648, 250] on input "Primary" at bounding box center [682, 245] width 98 height 18
type input "C"
type input "192"
type input "38"
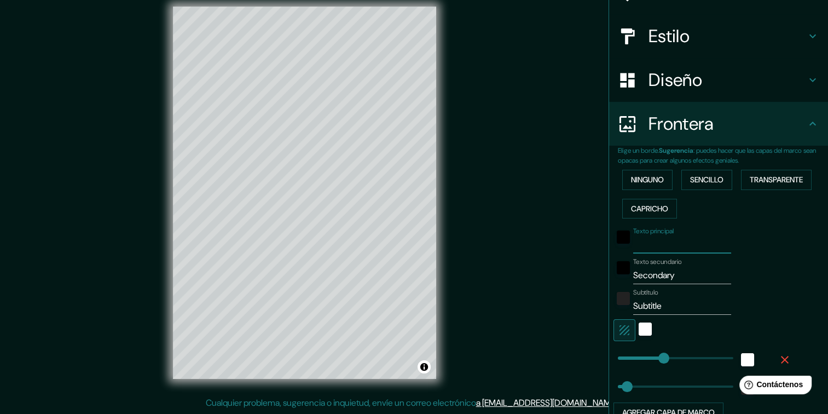
type input "192"
type input "38"
click at [658, 176] on font "Ninguno" at bounding box center [647, 180] width 33 height 14
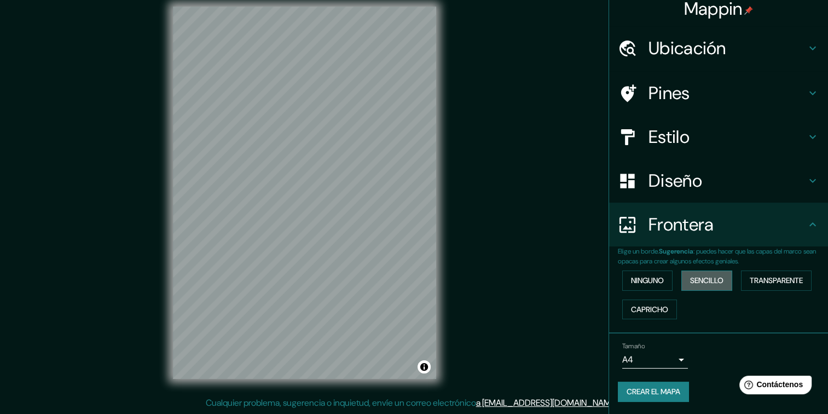
click at [704, 278] on font "Sencillo" at bounding box center [706, 281] width 33 height 14
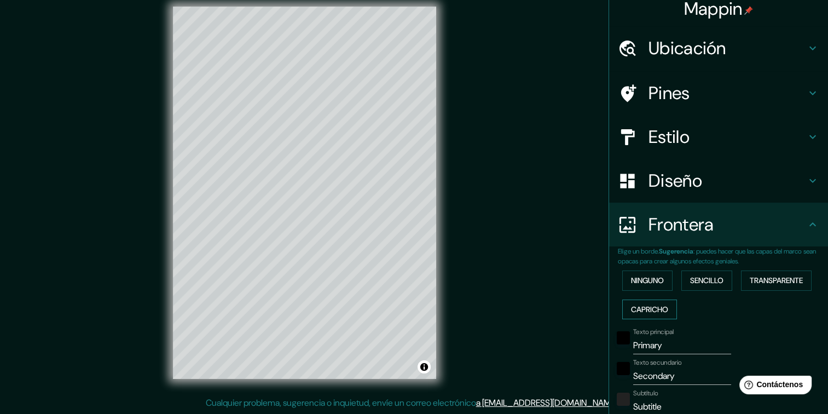
click at [657, 303] on font "Capricho" at bounding box center [649, 310] width 37 height 14
click at [651, 278] on font "Ninguno" at bounding box center [647, 281] width 33 height 14
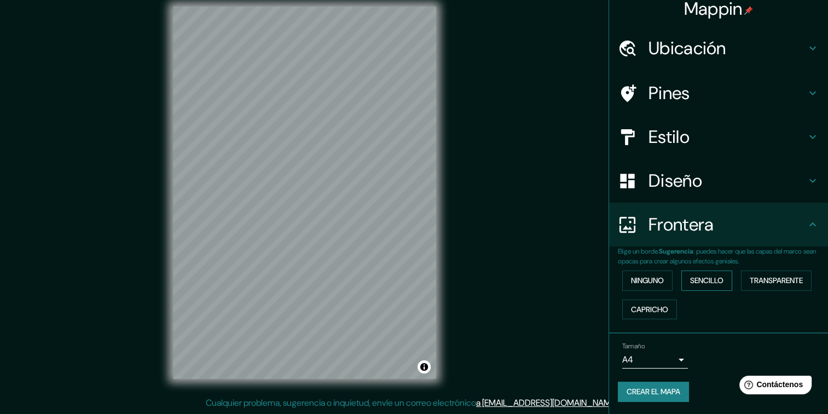
click at [692, 286] on font "Sencillo" at bounding box center [706, 281] width 33 height 14
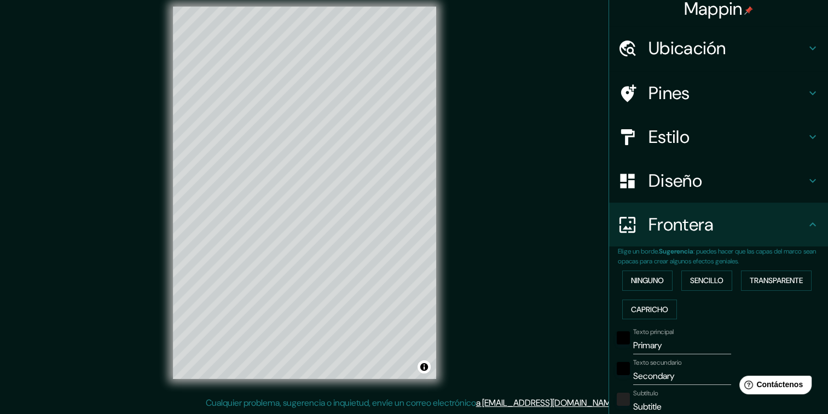
click at [666, 348] on input "Primary" at bounding box center [682, 345] width 98 height 18
type input "c"
type input "192"
type input "38"
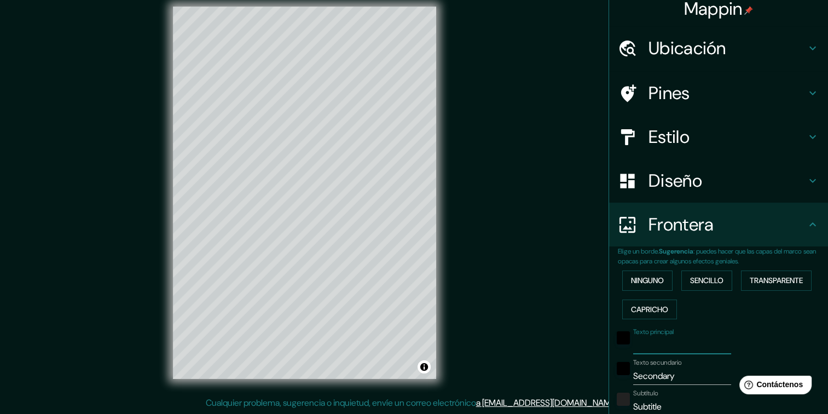
type input "192"
type input "38"
type input "C"
type input "192"
type input "38"
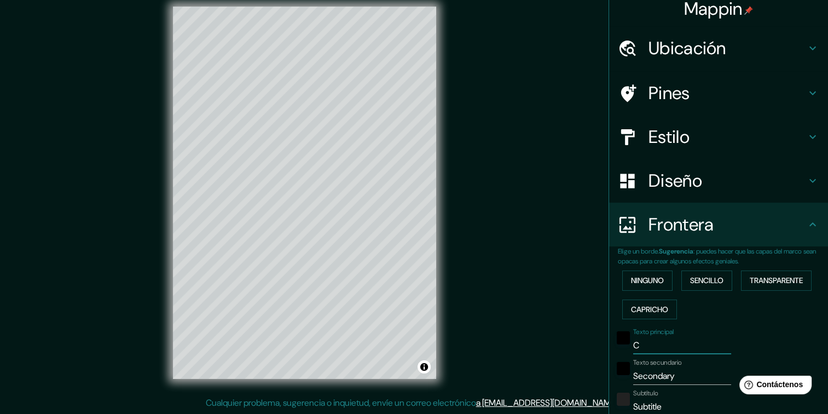
type input "CH"
type input "192"
type input "38"
type input "CHI"
type input "192"
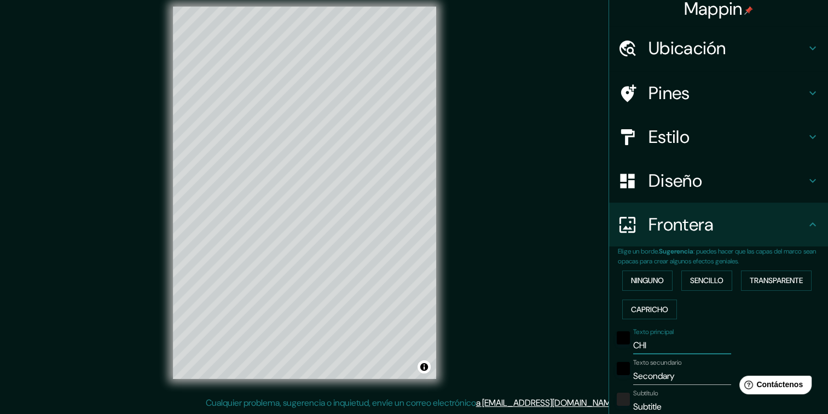
type input "38"
type input "CH"
type input "192"
type input "38"
type input "C"
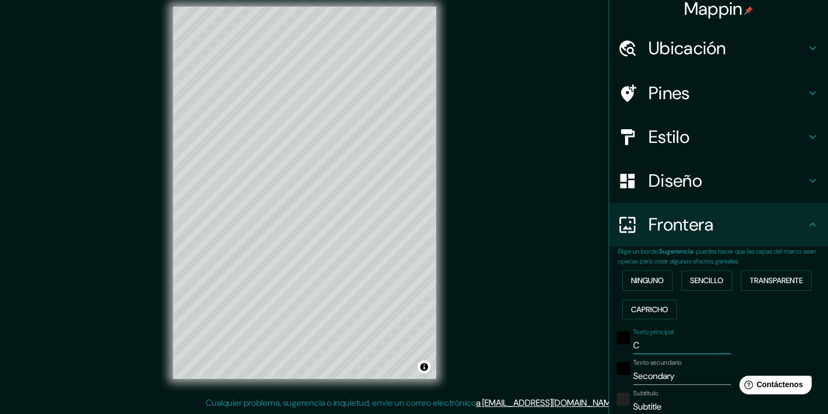
type input "192"
type input "38"
type input "Ch"
type input "192"
type input "38"
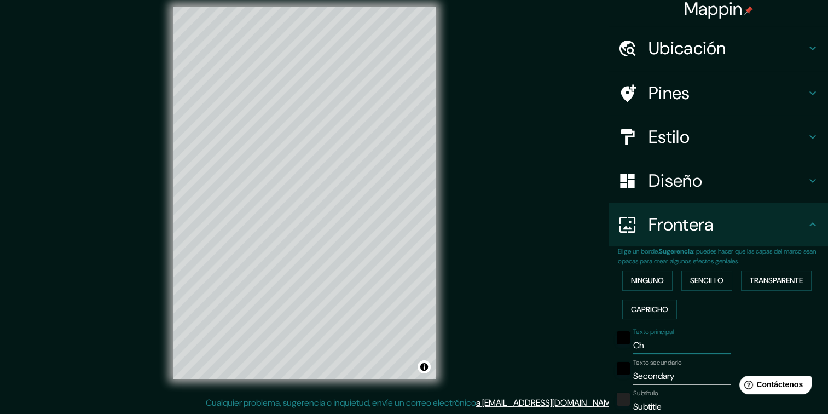
type input "Chi"
type input "192"
type input "38"
type input "Ch"
type input "192"
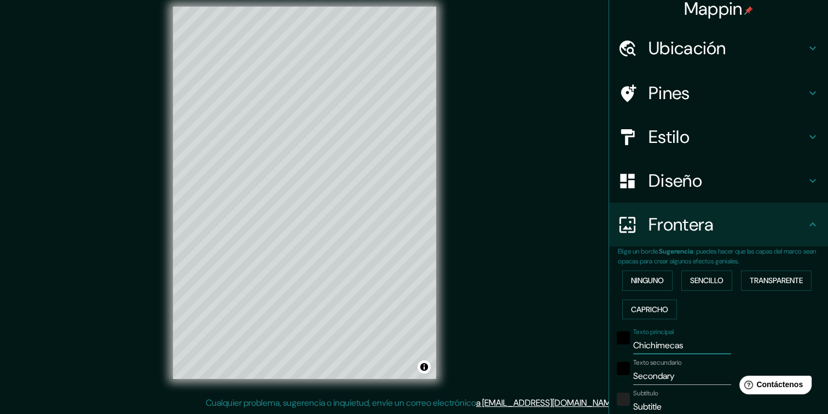
click at [645, 374] on input "Secondary" at bounding box center [682, 376] width 98 height 18
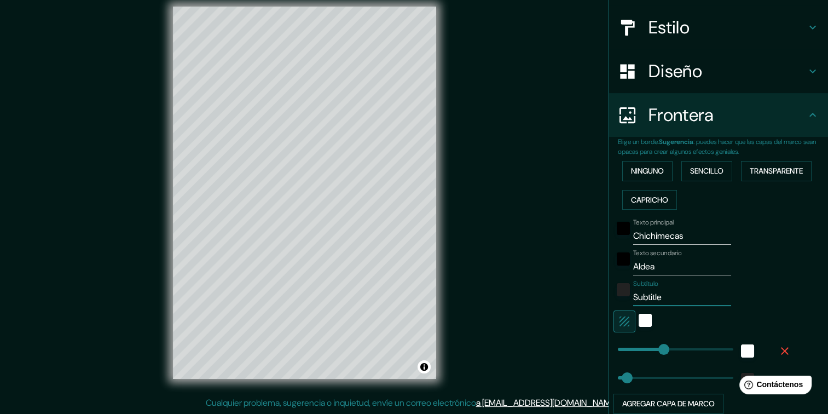
click at [655, 294] on input "Subtitle" at bounding box center [682, 297] width 98 height 18
click at [744, 273] on div "Texto secundario Aldea" at bounding box center [702, 262] width 179 height 26
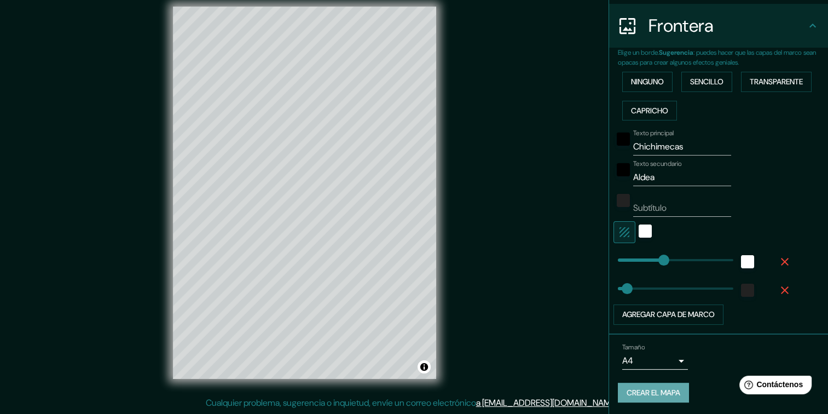
click at [650, 392] on font "Crear el mapa" at bounding box center [653, 393] width 54 height 14
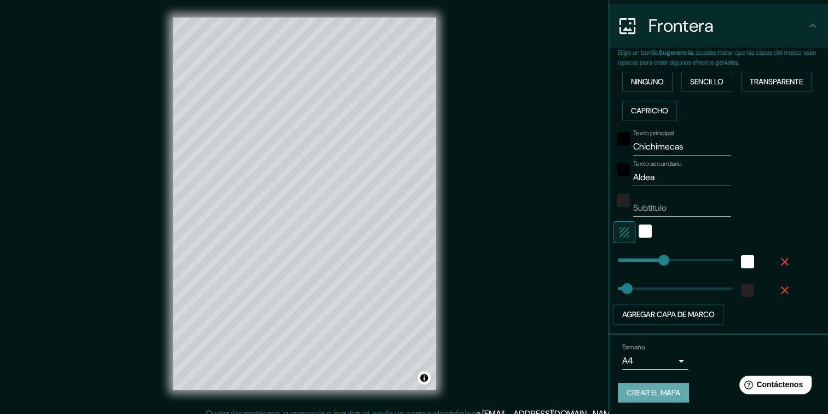
click at [678, 392] on button "Crear el mapa" at bounding box center [653, 392] width 71 height 20
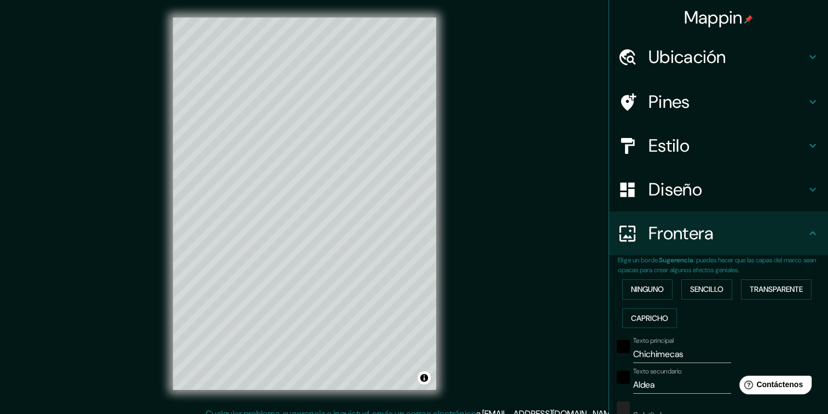
click at [699, 147] on h4 "Estilo" at bounding box center [727, 146] width 158 height 22
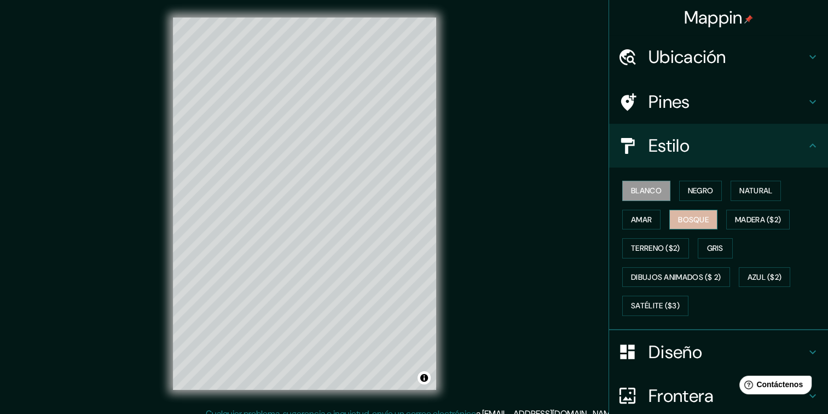
click at [687, 214] on font "Bosque" at bounding box center [693, 220] width 31 height 14
click at [756, 213] on font "Madera ($2)" at bounding box center [758, 220] width 46 height 14
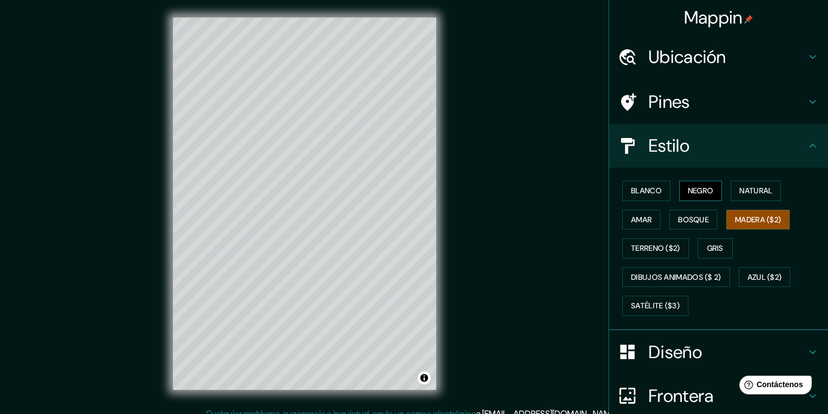
click at [643, 192] on font "Blanco" at bounding box center [646, 191] width 31 height 14
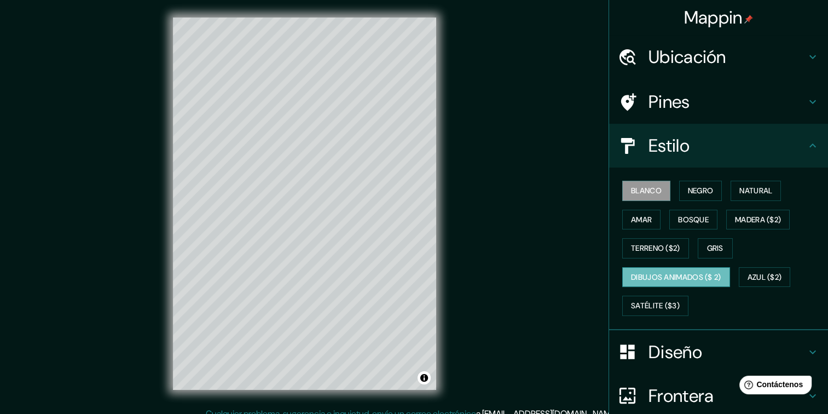
click at [665, 277] on font "Dibujos animados ($ 2)" at bounding box center [676, 277] width 90 height 14
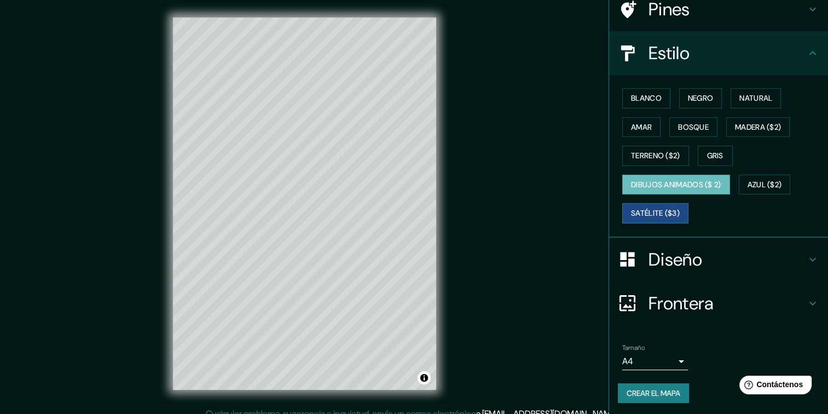
click at [648, 207] on font "Satélite ($3)" at bounding box center [655, 213] width 49 height 14
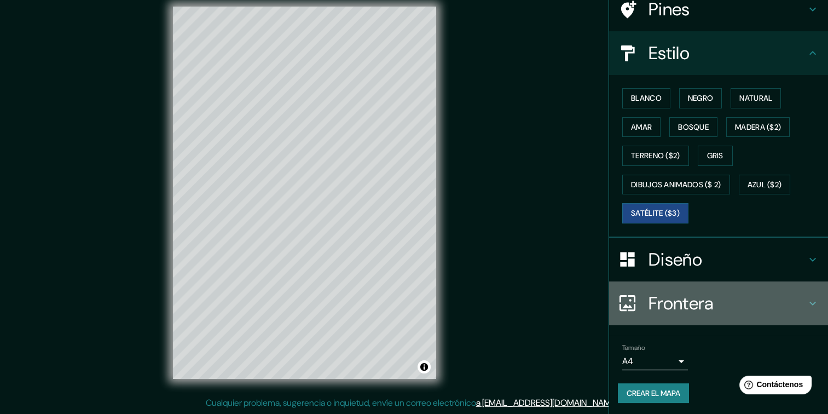
click at [696, 292] on h4 "Frontera" at bounding box center [727, 303] width 158 height 22
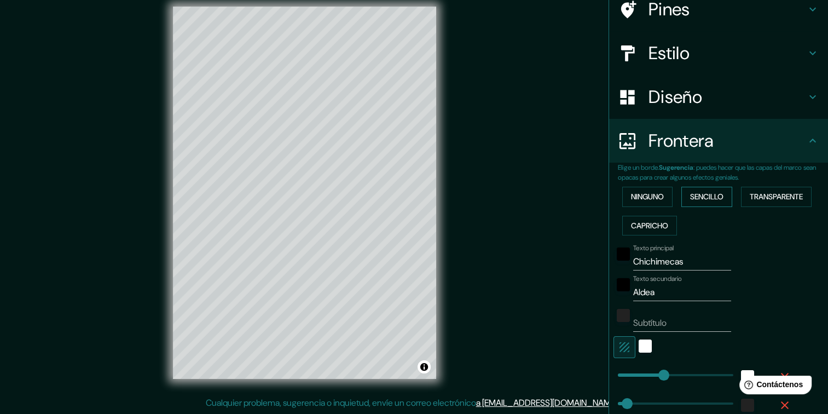
click at [713, 197] on font "Sencillo" at bounding box center [706, 197] width 33 height 14
click at [622, 194] on button "Ninguno" at bounding box center [647, 197] width 50 height 20
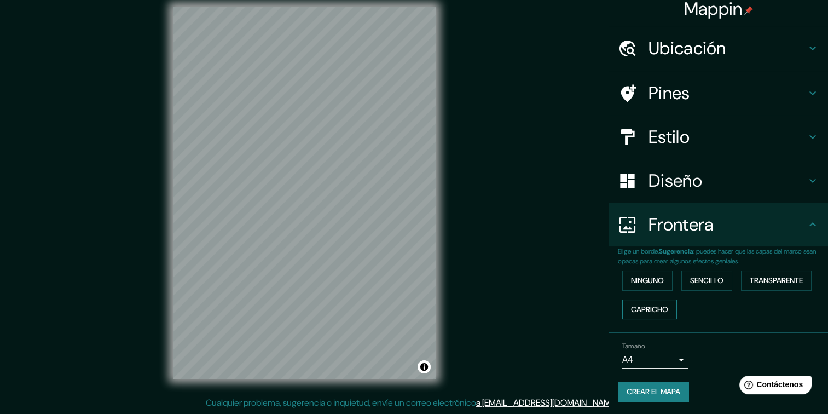
click at [657, 310] on font "Capricho" at bounding box center [649, 310] width 37 height 14
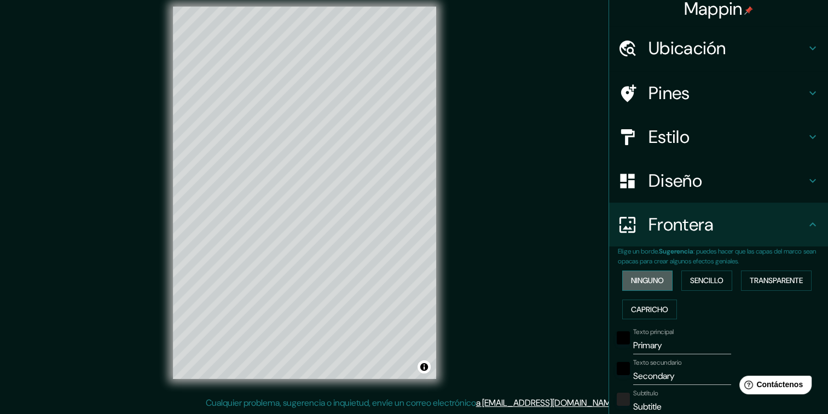
click at [663, 282] on button "Ninguno" at bounding box center [647, 280] width 50 height 20
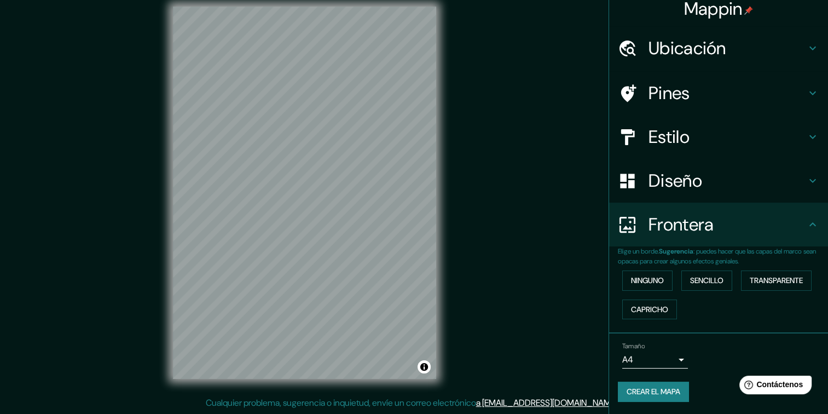
click at [702, 266] on div "Ninguno Sencillo Transparente Capricho" at bounding box center [723, 294] width 210 height 57
click at [705, 287] on button "Sencillo" at bounding box center [706, 280] width 51 height 20
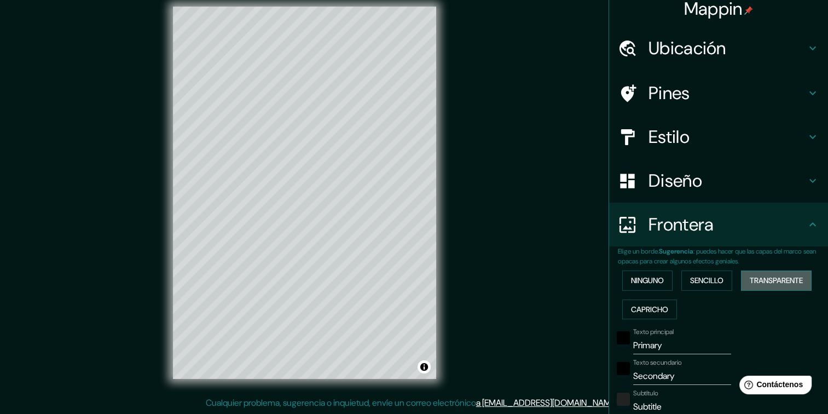
click at [789, 282] on font "Transparente" at bounding box center [776, 281] width 53 height 14
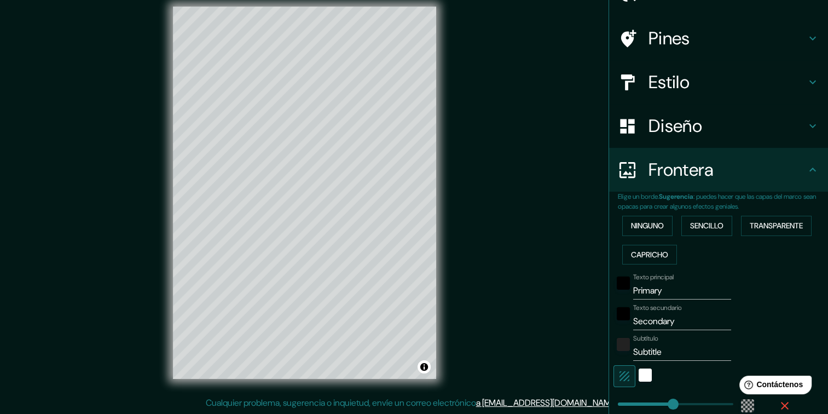
scroll to position [118, 0]
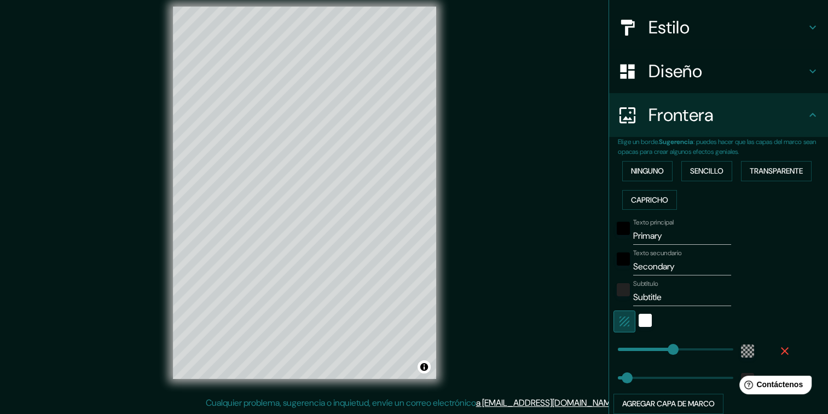
click at [620, 317] on icon "button" at bounding box center [624, 321] width 13 height 13
click at [637, 239] on input "Primary" at bounding box center [682, 236] width 98 height 18
click at [617, 226] on div "negro" at bounding box center [623, 228] width 13 height 13
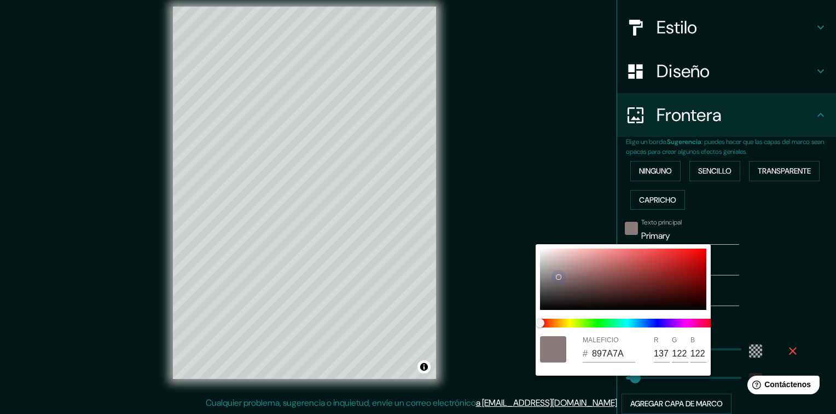
drag, startPoint x: 558, startPoint y: 277, endPoint x: 526, endPoint y: 235, distance: 52.7
click at [526, 235] on div "MALEFICIO # 897A7A R 137 G 122 B 122" at bounding box center [418, 207] width 836 height 414
click at [549, 254] on div at bounding box center [623, 278] width 166 height 61
click at [544, 253] on div at bounding box center [623, 278] width 166 height 61
drag, startPoint x: 543, startPoint y: 253, endPoint x: 533, endPoint y: 250, distance: 10.2
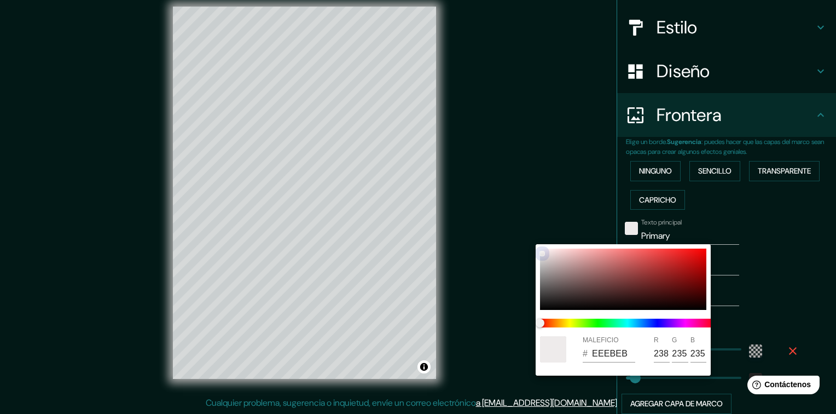
click at [533, 250] on div "MALEFICIO # EEEBEB R 238 G 235 B 235" at bounding box center [418, 207] width 836 height 414
click at [785, 233] on div at bounding box center [418, 207] width 836 height 414
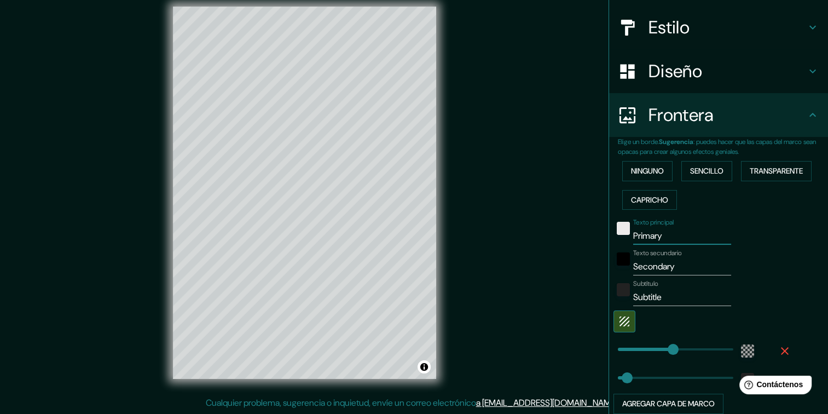
click at [650, 234] on input "Primary" at bounding box center [682, 236] width 98 height 18
click at [657, 267] on input "Secondary" at bounding box center [682, 267] width 98 height 18
click at [617, 253] on div "negro" at bounding box center [623, 258] width 13 height 13
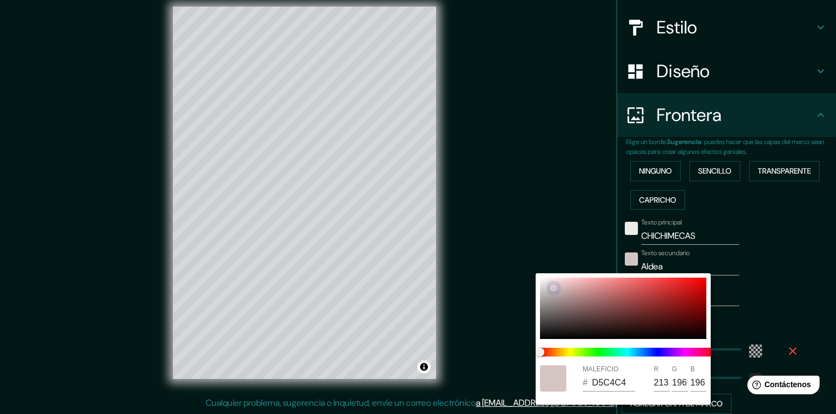
drag, startPoint x: 554, startPoint y: 288, endPoint x: 527, endPoint y: 275, distance: 29.4
click at [527, 275] on div "MALEFICIO # D5C4C4 R 213 G 196 B 196" at bounding box center [418, 207] width 836 height 414
click at [545, 279] on div at bounding box center [623, 307] width 166 height 61
drag, startPoint x: 545, startPoint y: 279, endPoint x: 537, endPoint y: 282, distance: 8.8
click at [537, 282] on div "MALEFICIO # FAF3F3 R 250 G 243 B 243" at bounding box center [623, 338] width 175 height 131
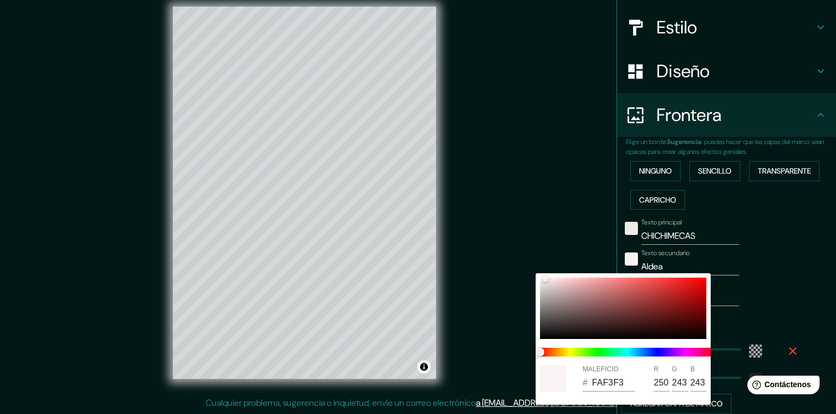
click at [749, 248] on div at bounding box center [418, 207] width 836 height 414
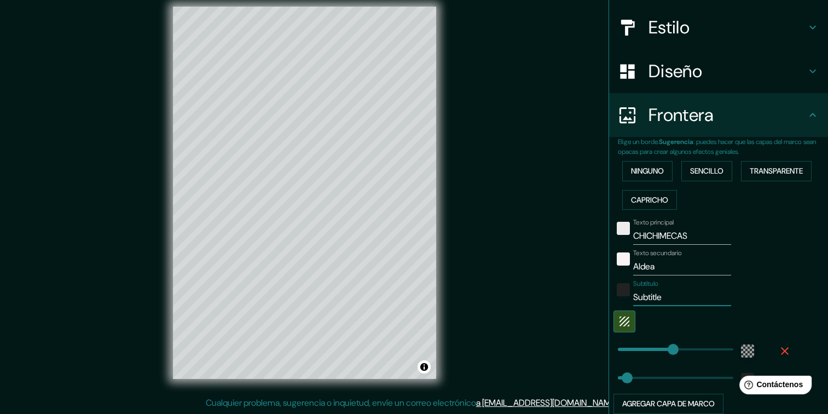
click at [638, 292] on input "Subtitle" at bounding box center [682, 297] width 98 height 18
click at [643, 292] on input "Subtitle" at bounding box center [682, 297] width 98 height 18
click at [812, 268] on div "Texto principal CHICHIMECAS Texto secundario Aldea Subtítulo Agregar capa de ma…" at bounding box center [723, 314] width 210 height 200
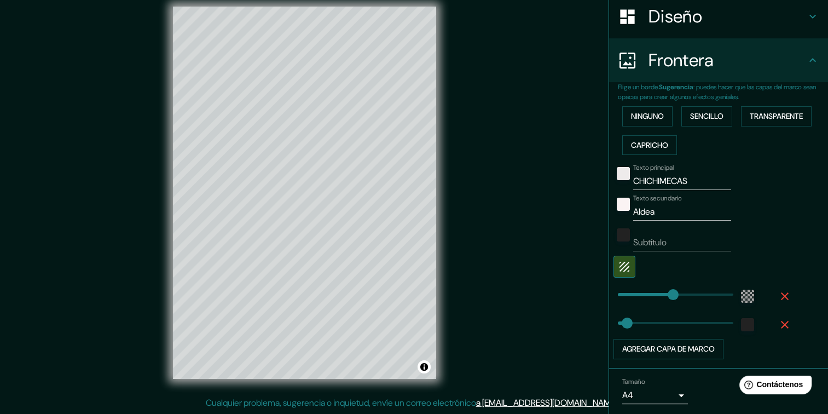
scroll to position [207, 0]
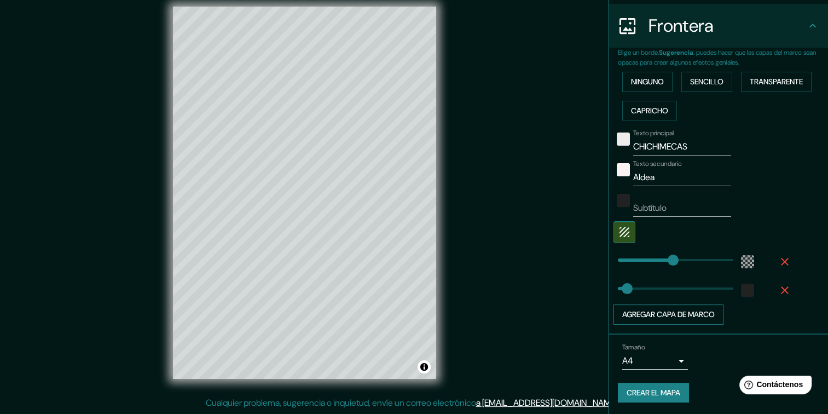
click at [712, 310] on button "Agregar capa de marco" at bounding box center [668, 314] width 110 height 20
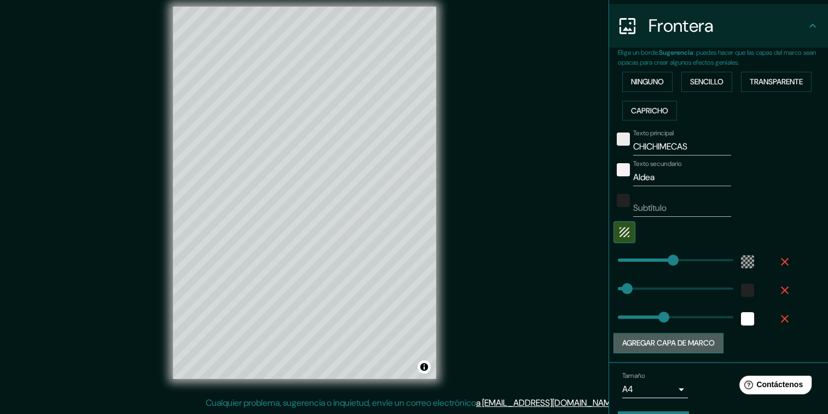
click at [692, 342] on button "Agregar capa de marco" at bounding box center [668, 343] width 110 height 20
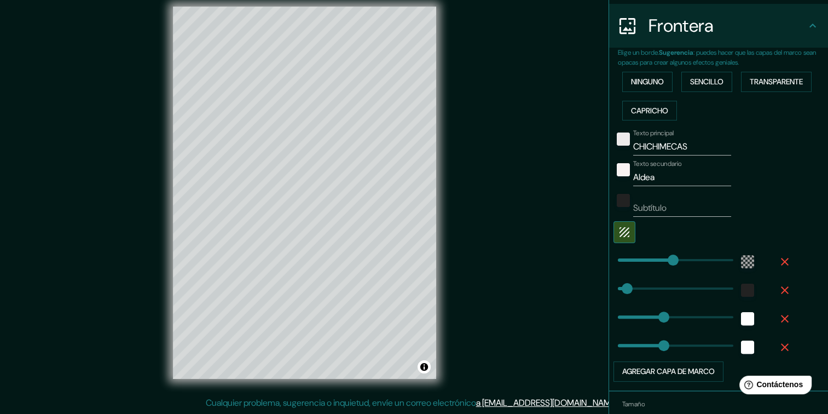
click at [778, 342] on icon "button" at bounding box center [784, 346] width 13 height 13
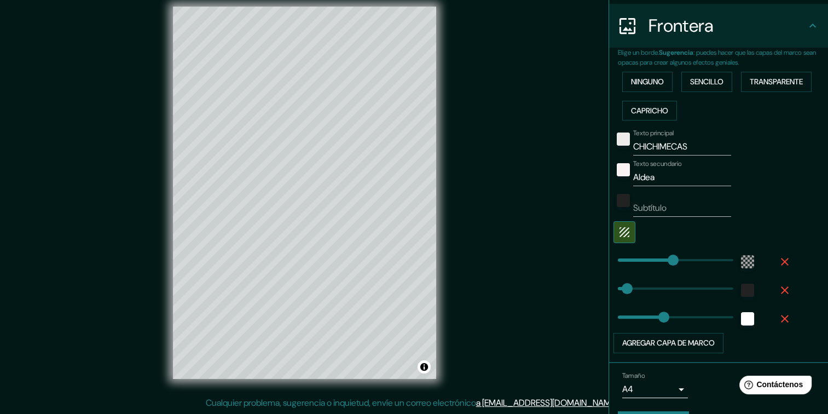
click at [778, 320] on icon "button" at bounding box center [784, 318] width 13 height 13
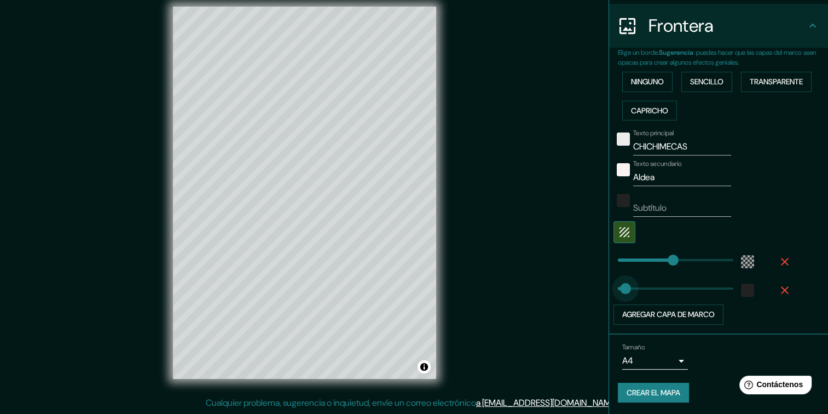
drag, startPoint x: 622, startPoint y: 286, endPoint x: 617, endPoint y: 284, distance: 5.7
click at [527, 342] on div "Mappin Ubicación Chichimecas, [GEOGRAPHIC_DATA], [GEOGRAPHIC_DATA], [GEOGRAPHIC…" at bounding box center [414, 201] width 828 height 425
click at [644, 394] on font "Crear el mapa" at bounding box center [653, 393] width 54 height 14
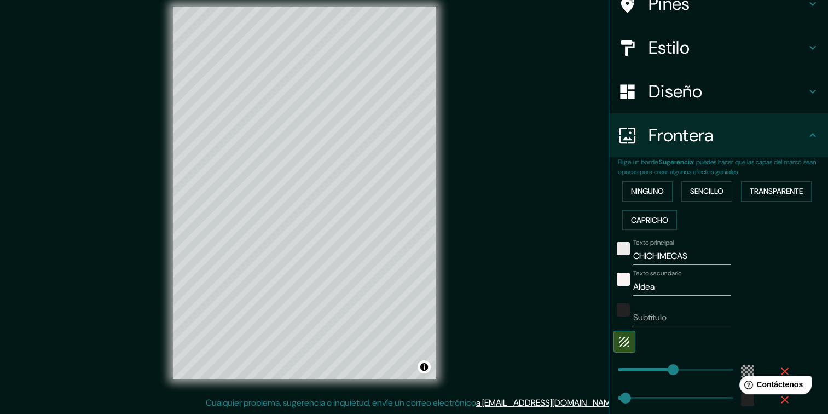
scroll to position [0, 0]
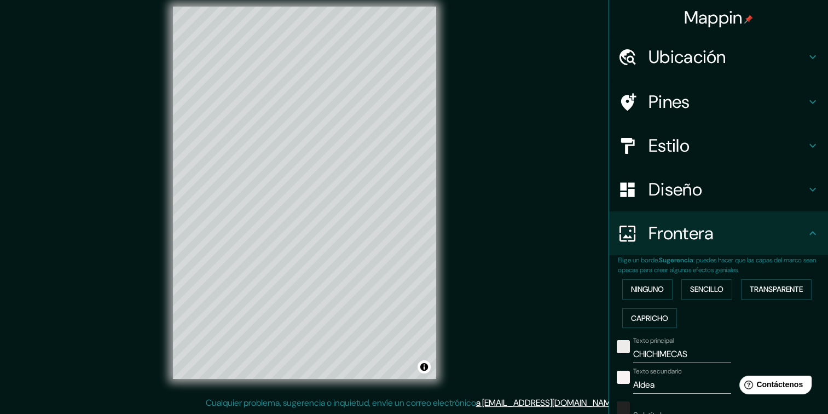
click at [724, 152] on h4 "Estilo" at bounding box center [727, 146] width 158 height 22
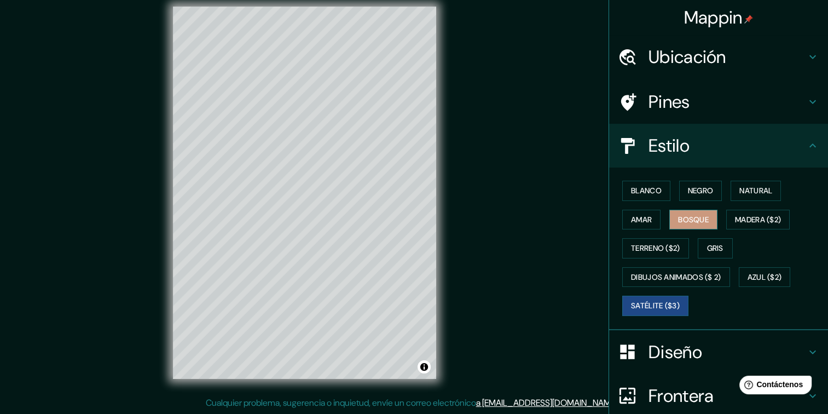
click at [703, 211] on button "Bosque" at bounding box center [693, 220] width 48 height 20
click at [664, 305] on font "Satélite ($3)" at bounding box center [655, 306] width 49 height 14
click at [753, 270] on font "Azul ($2)" at bounding box center [764, 277] width 34 height 14
